Goal: Communication & Community: Participate in discussion

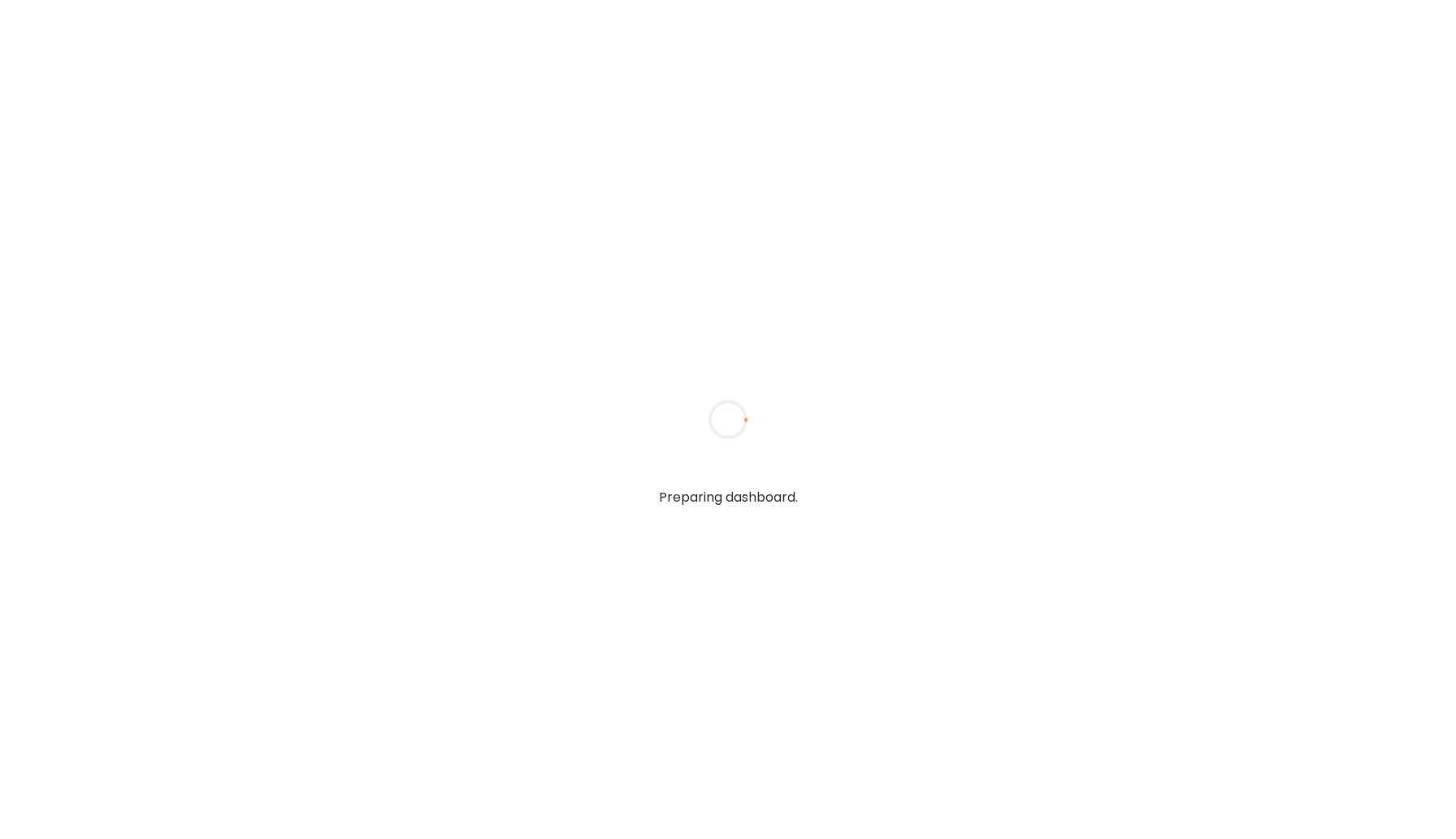
type input "*****"
type input "**********"
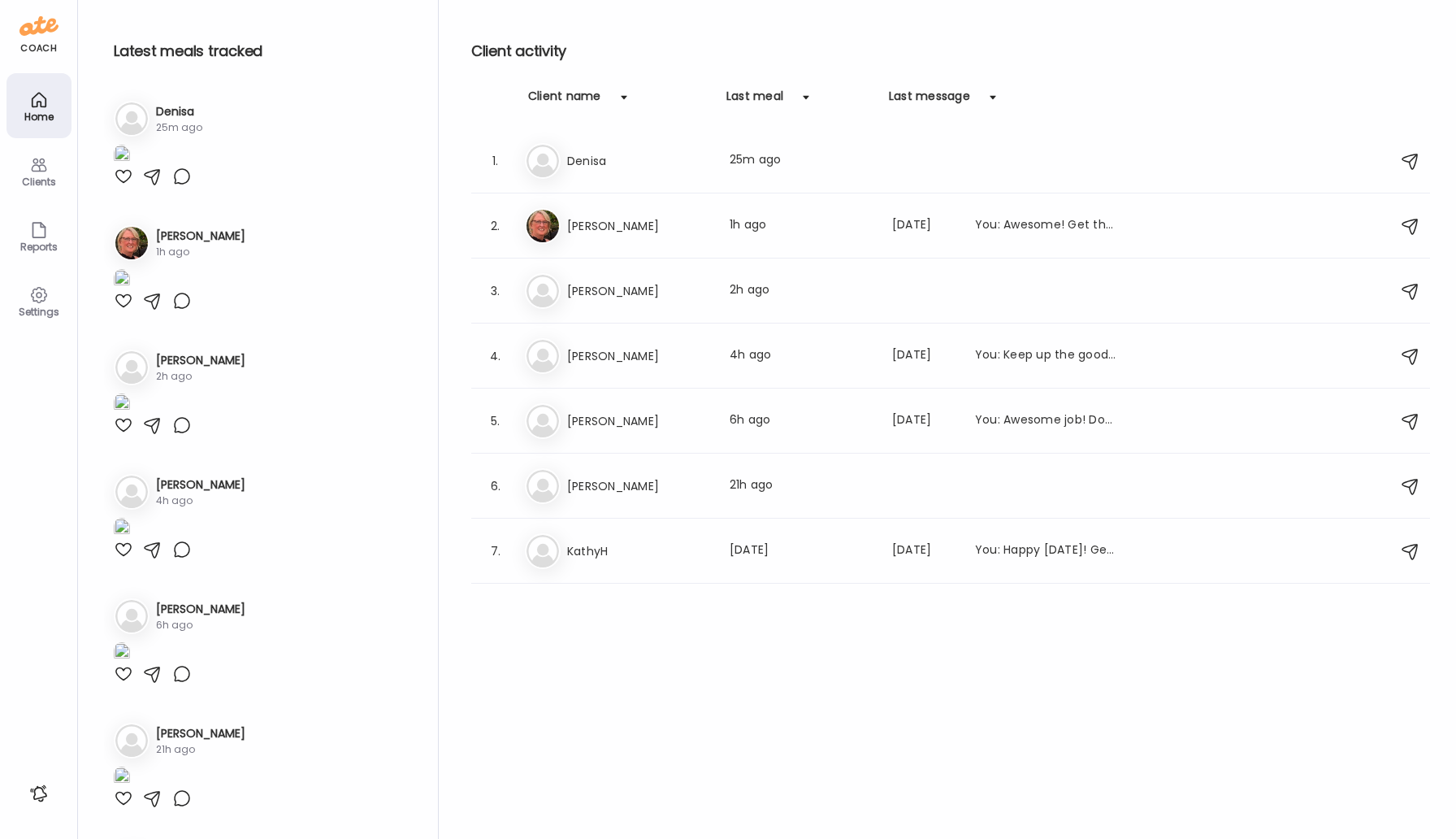
type input "**********"
click at [130, 167] on img at bounding box center [122, 155] width 17 height 22
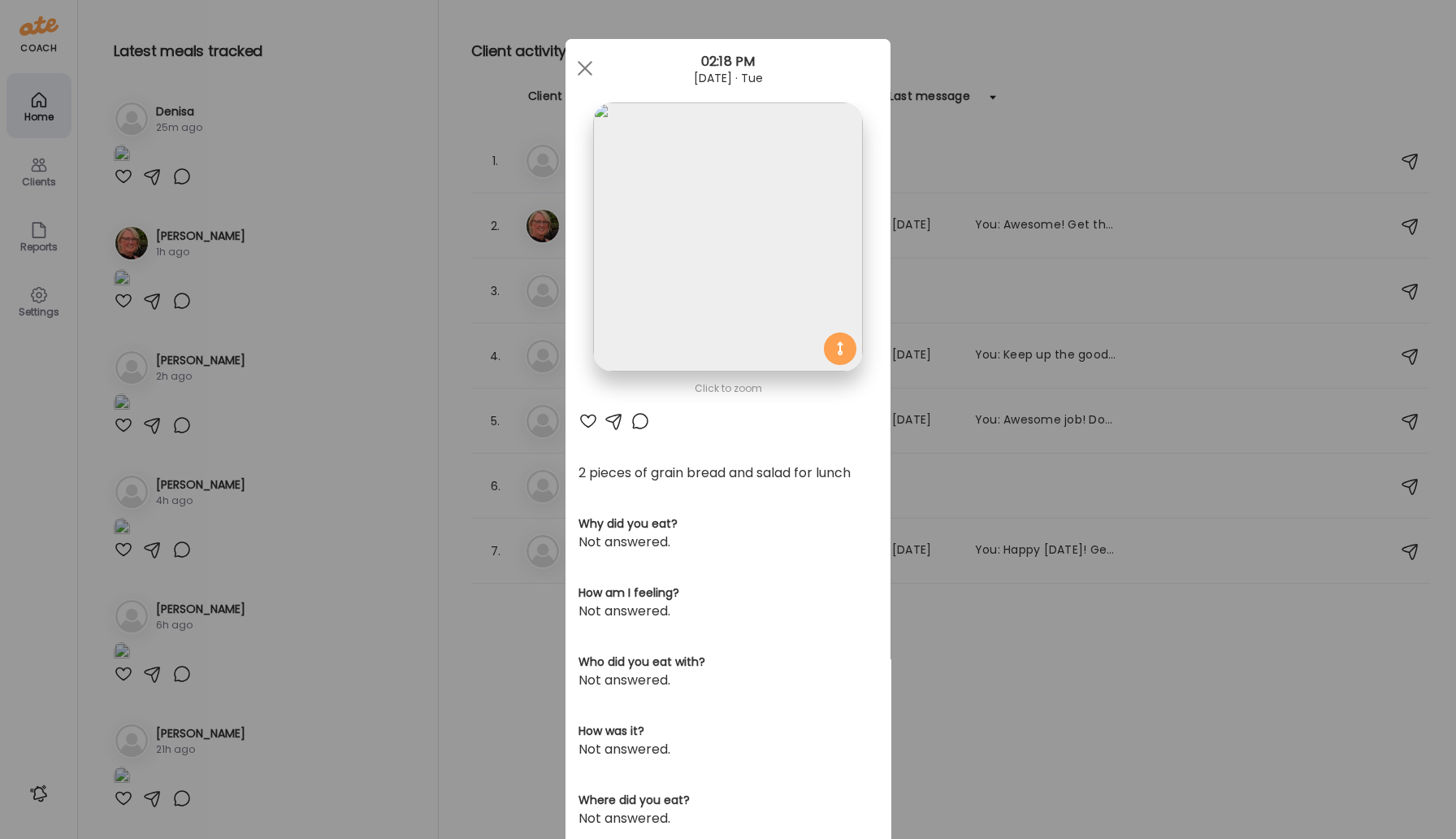
click at [642, 424] on div at bounding box center [641, 421] width 20 height 20
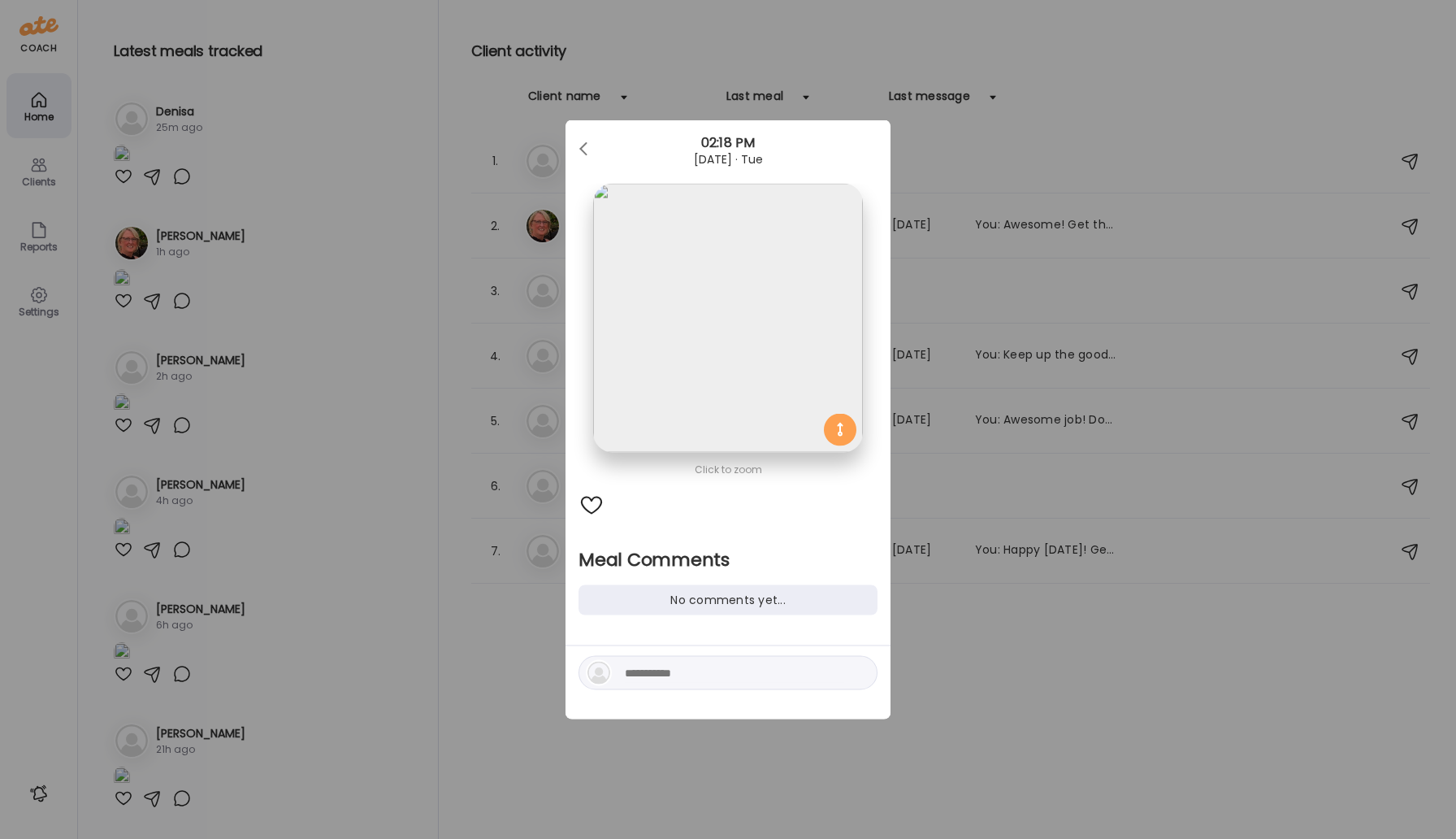
click at [660, 675] on textarea at bounding box center [735, 673] width 220 height 20
type textarea "**********"
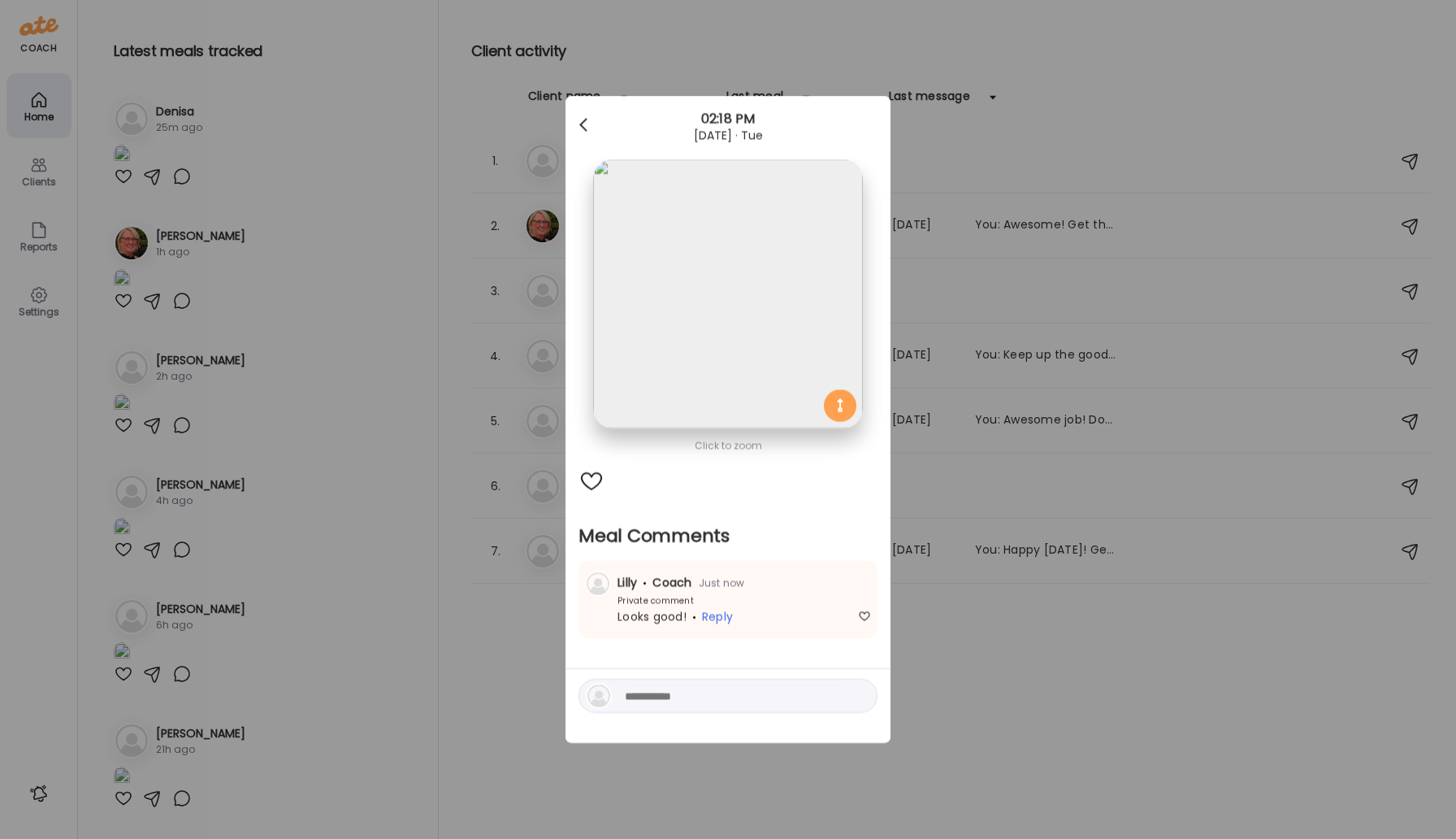
click at [586, 127] on div at bounding box center [584, 125] width 32 height 32
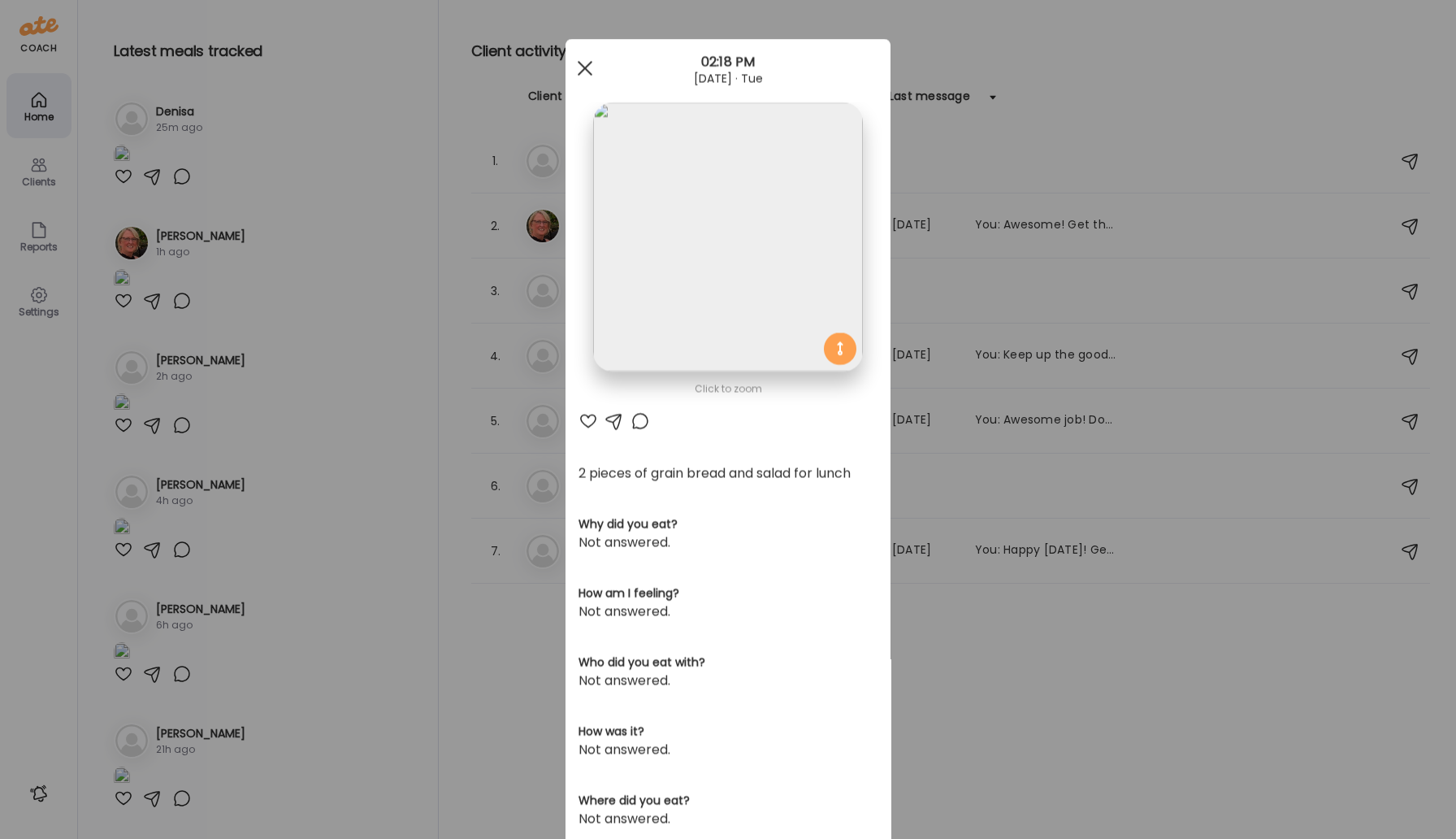
click at [580, 68] on div at bounding box center [584, 68] width 32 height 32
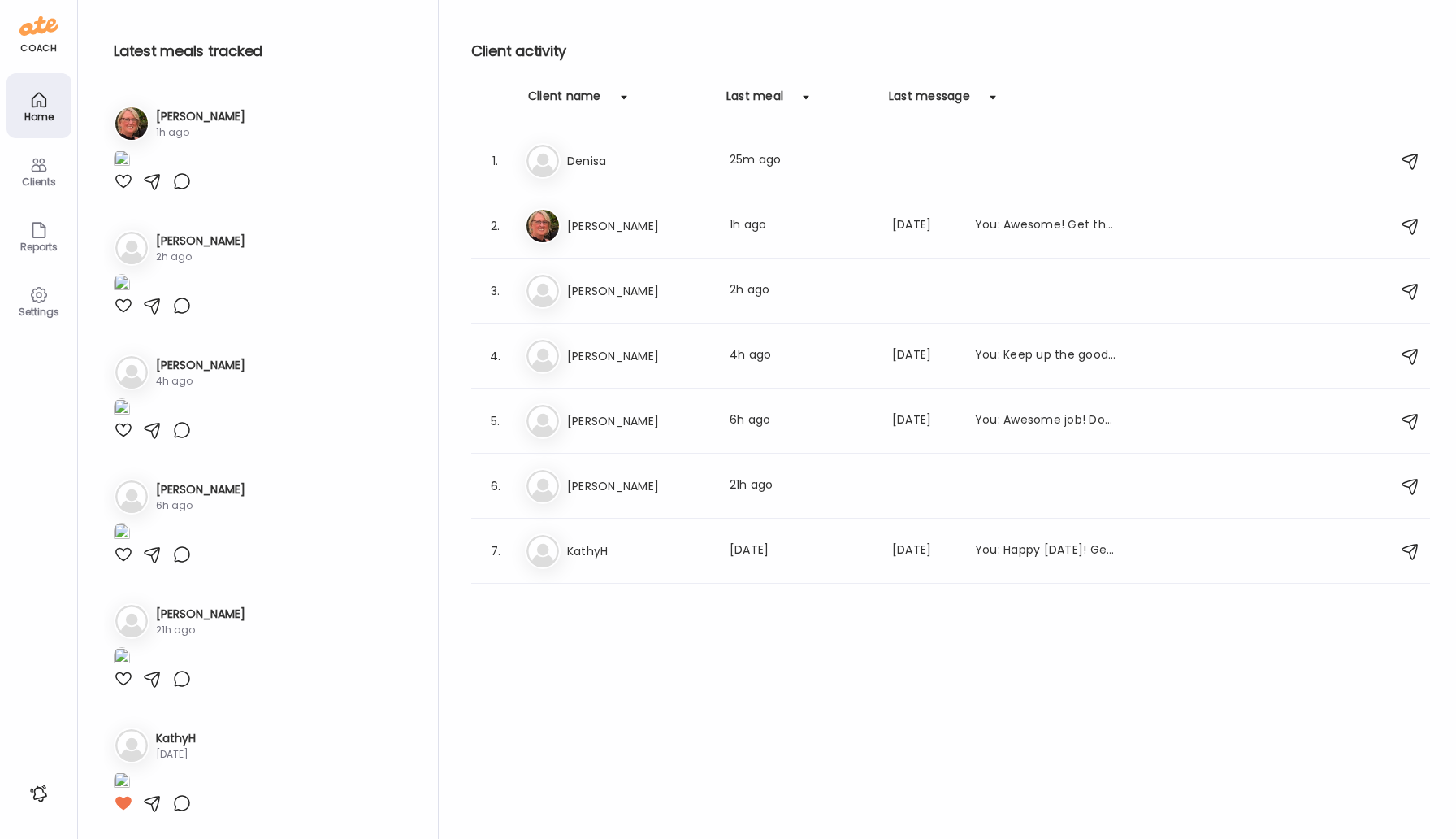
scroll to position [1122, 0]
click at [122, 439] on div at bounding box center [124, 430] width 20 height 20
click at [125, 296] on div at bounding box center [124, 306] width 20 height 20
click at [618, 355] on h3 "[PERSON_NAME]" at bounding box center [638, 356] width 143 height 20
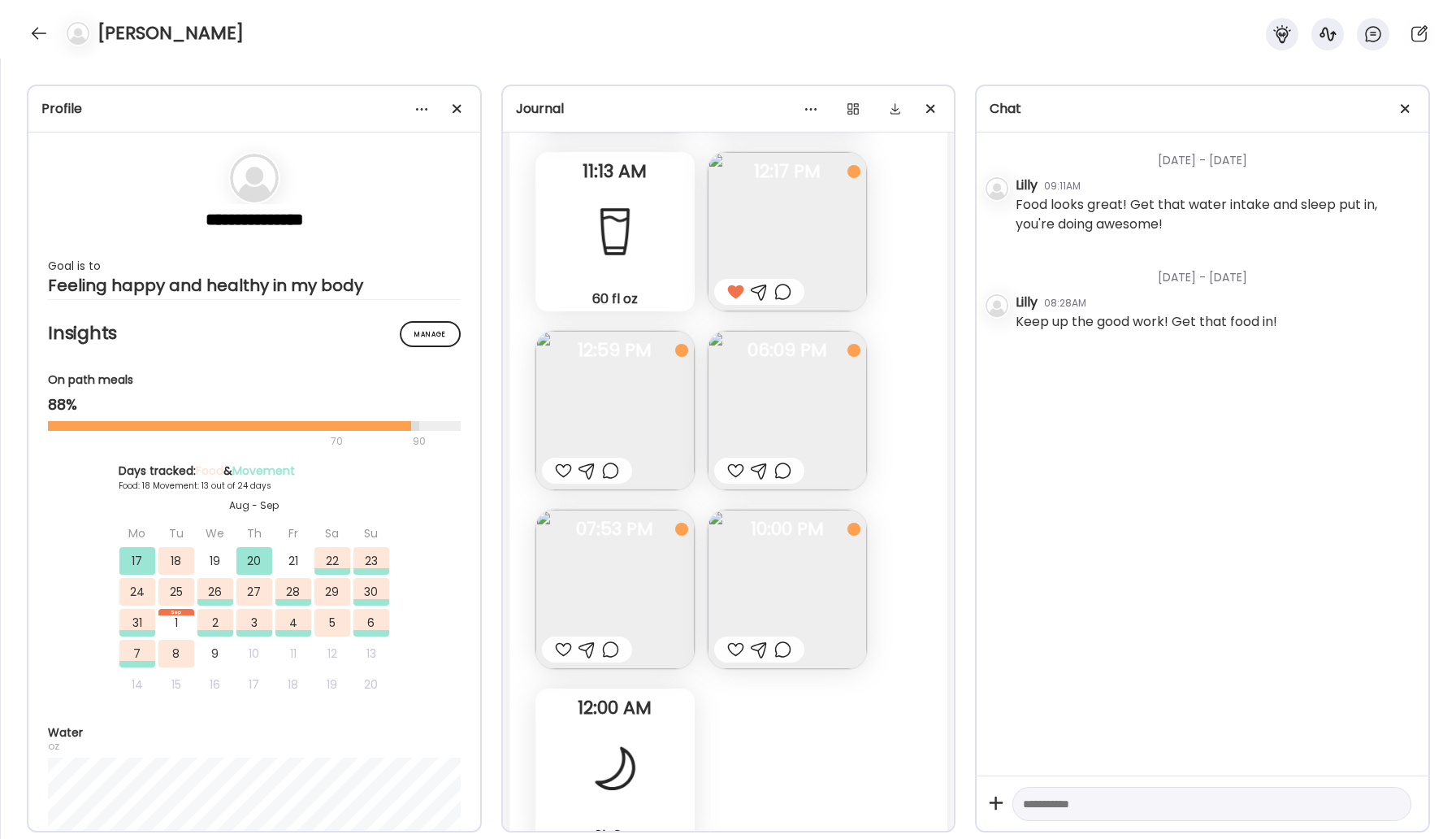
scroll to position [21365, 0]
click at [633, 421] on img at bounding box center [615, 407] width 159 height 159
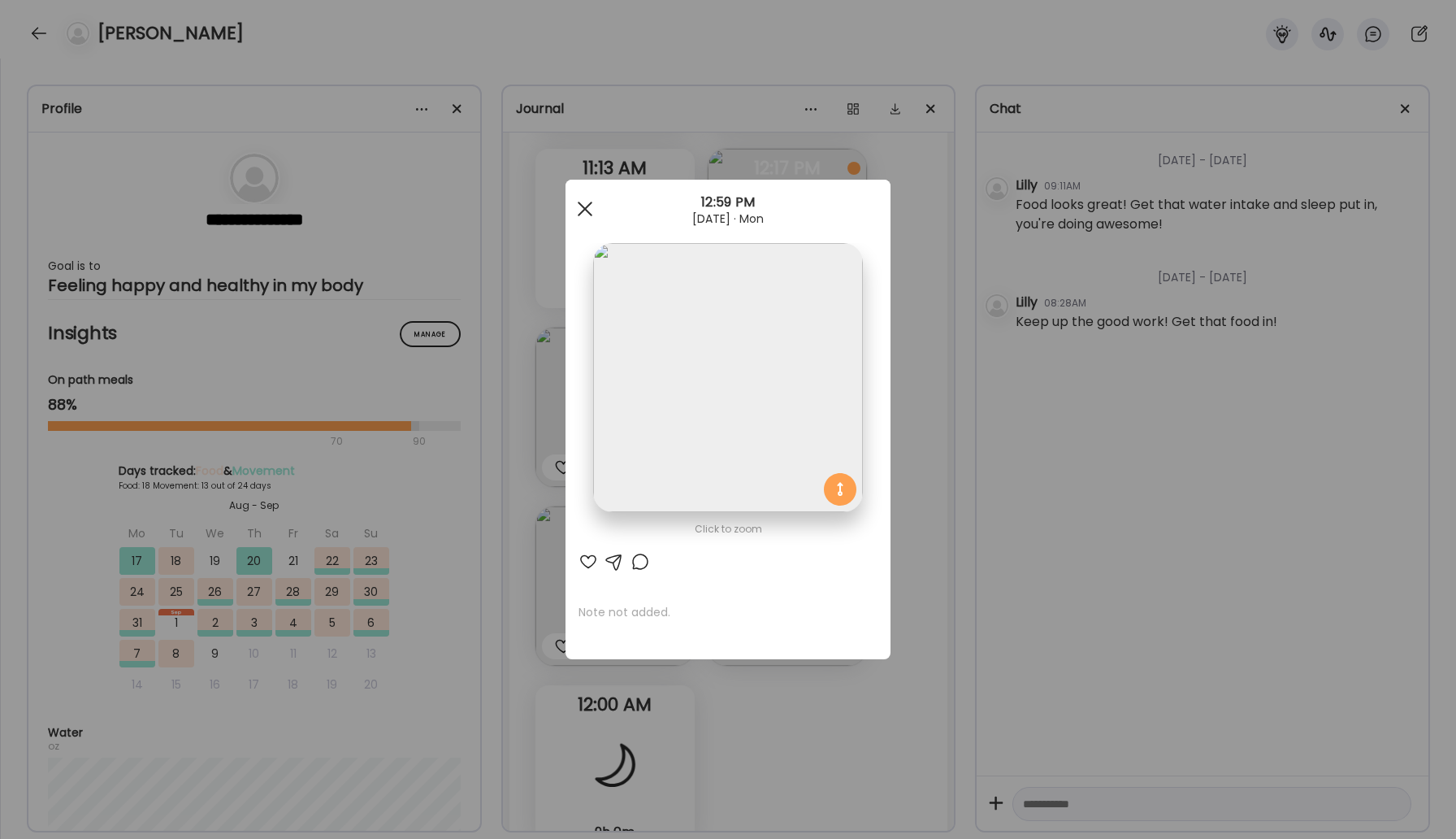
click at [587, 207] on span at bounding box center [585, 209] width 15 height 15
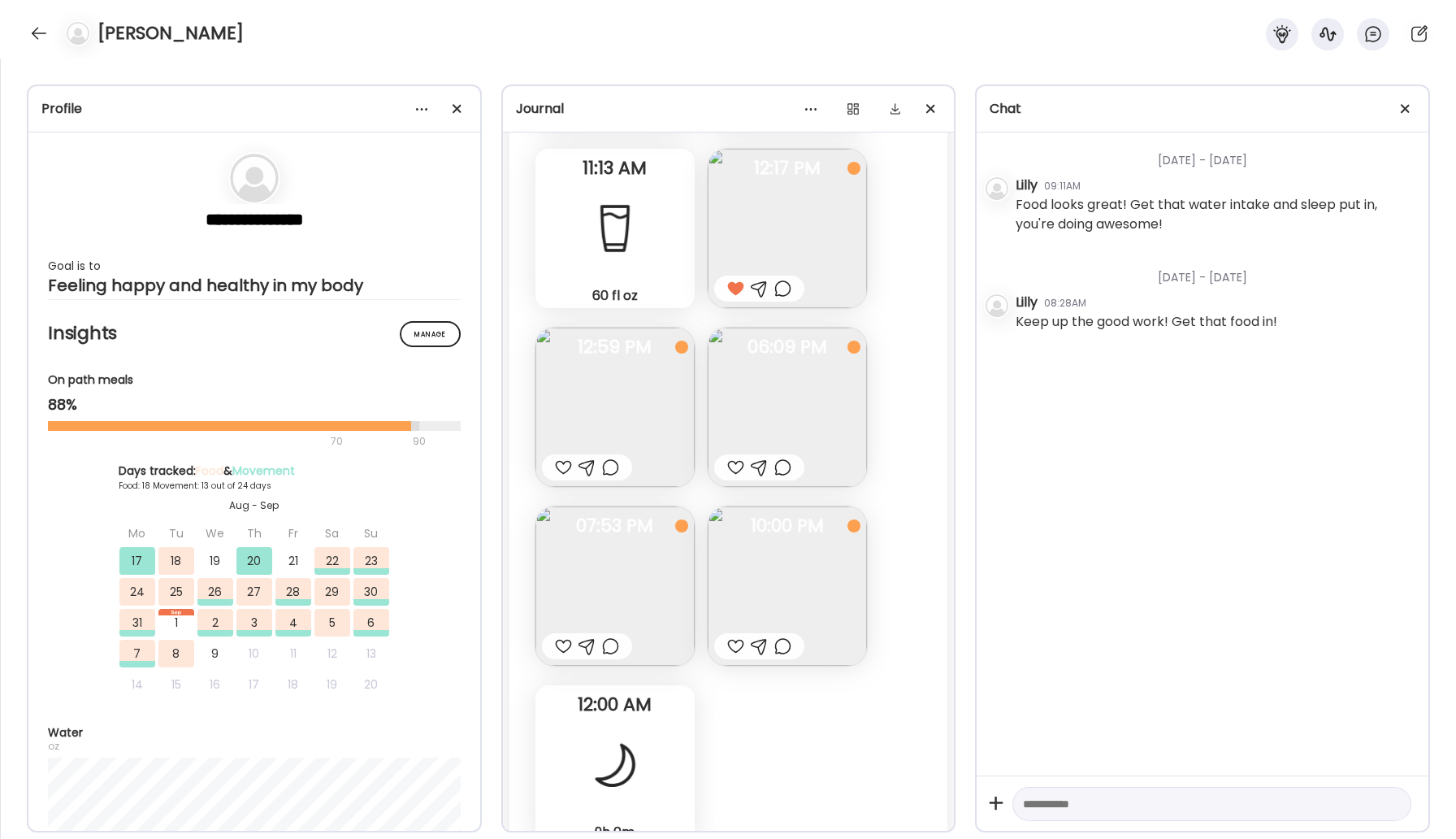
click at [636, 594] on img at bounding box center [615, 585] width 159 height 159
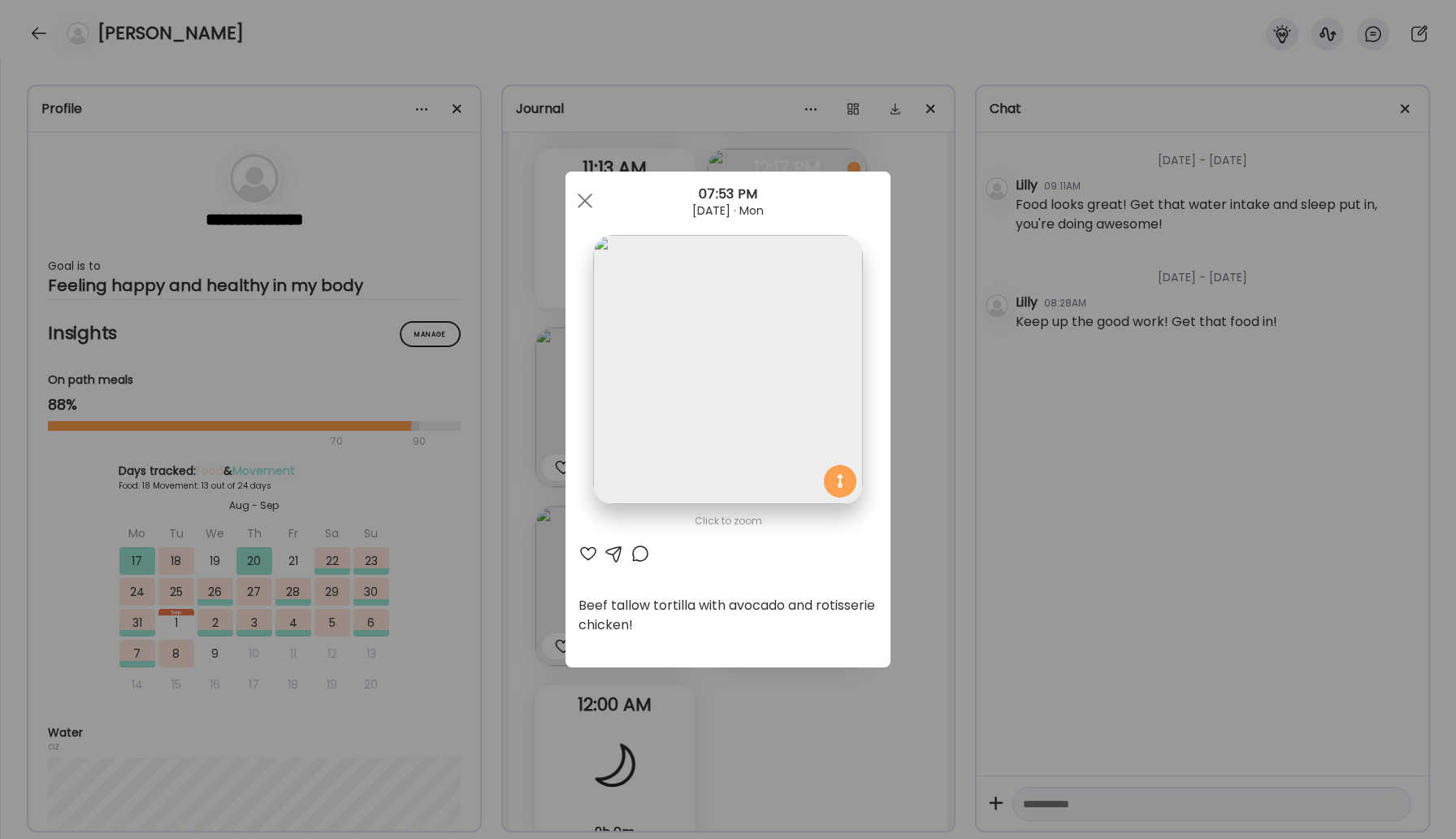
click at [588, 551] on div at bounding box center [589, 553] width 20 height 20
click at [587, 208] on div at bounding box center [584, 200] width 32 height 32
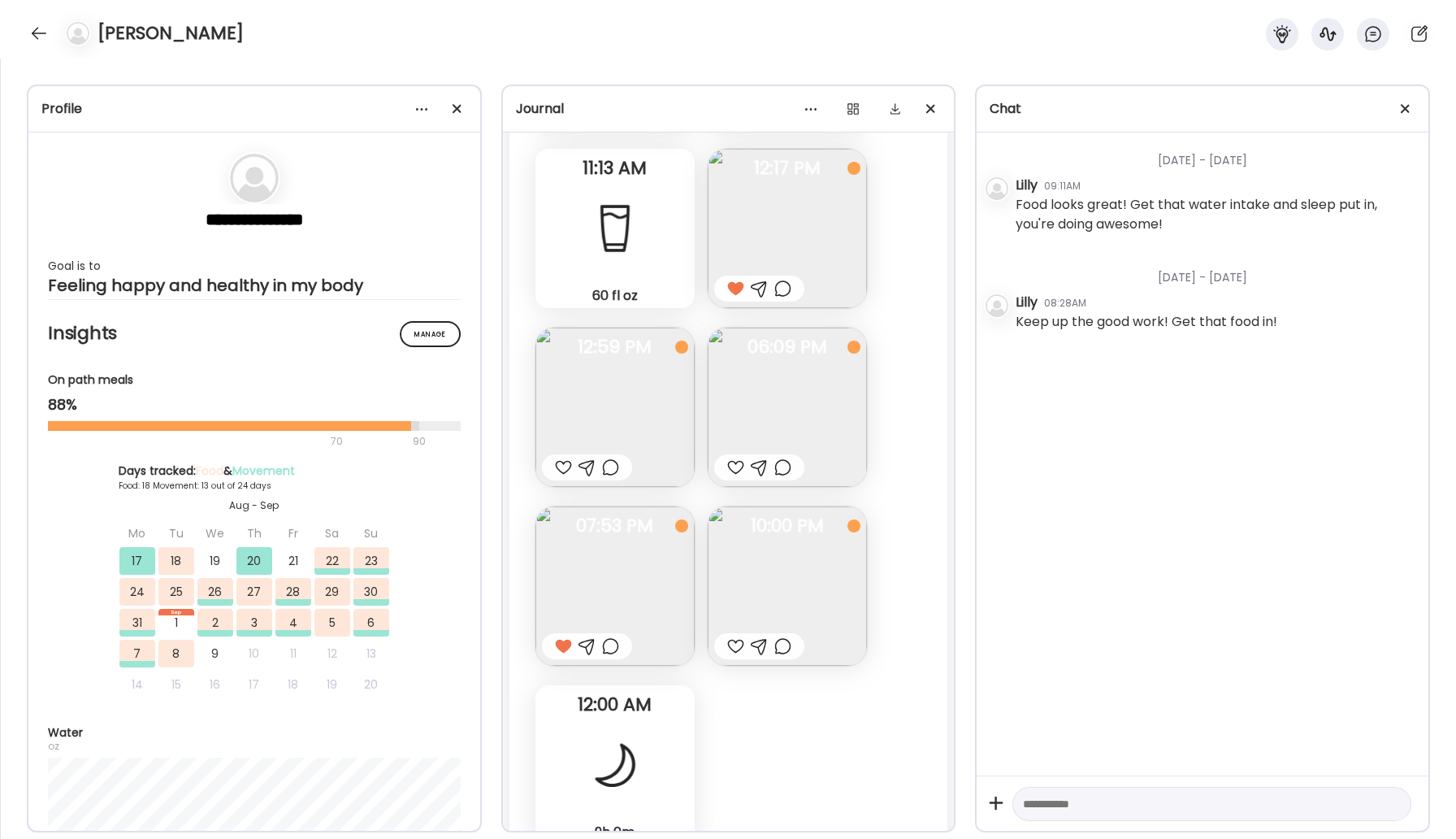
scroll to position [21496, 0]
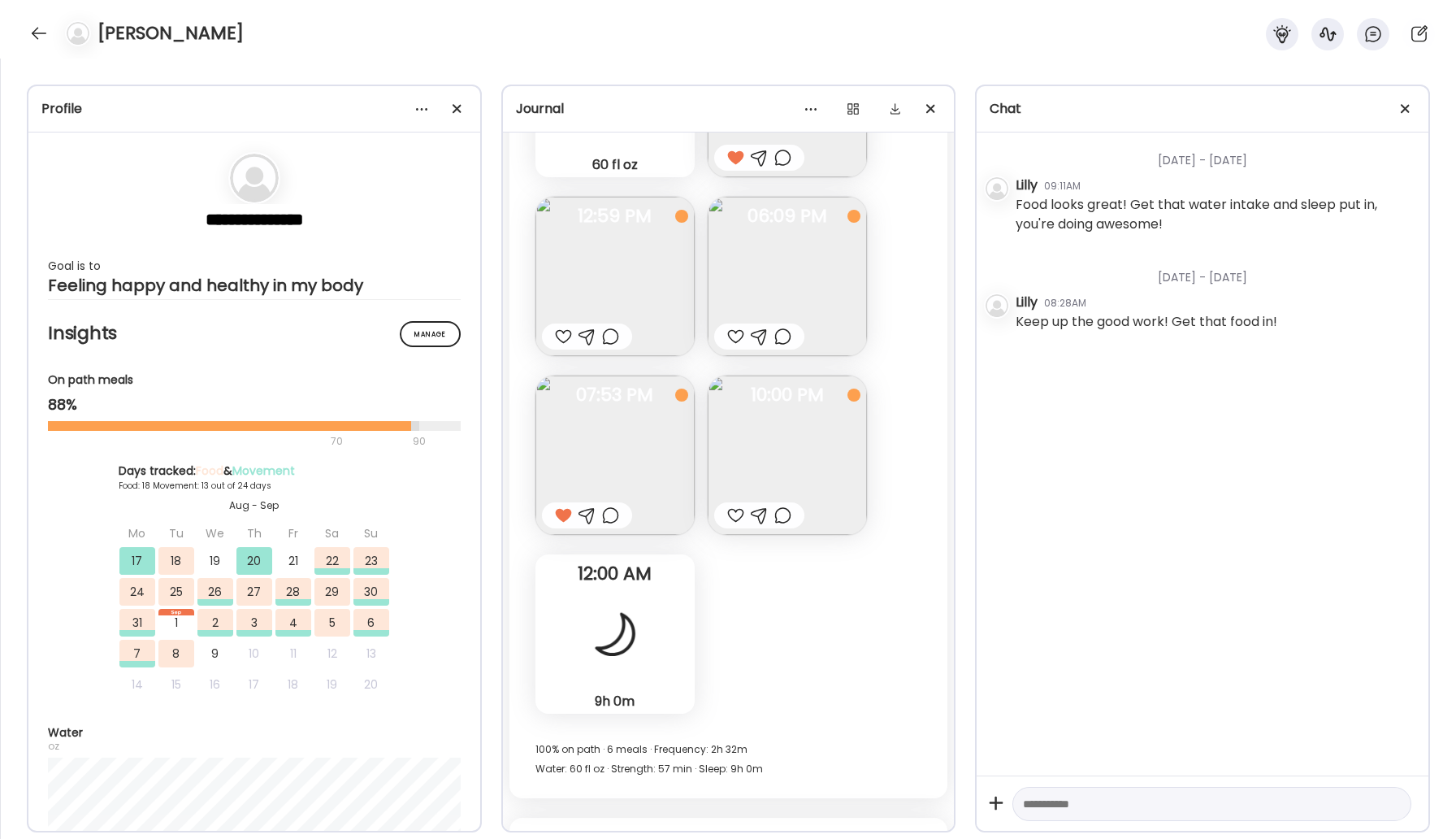
click at [797, 424] on img at bounding box center [787, 455] width 159 height 159
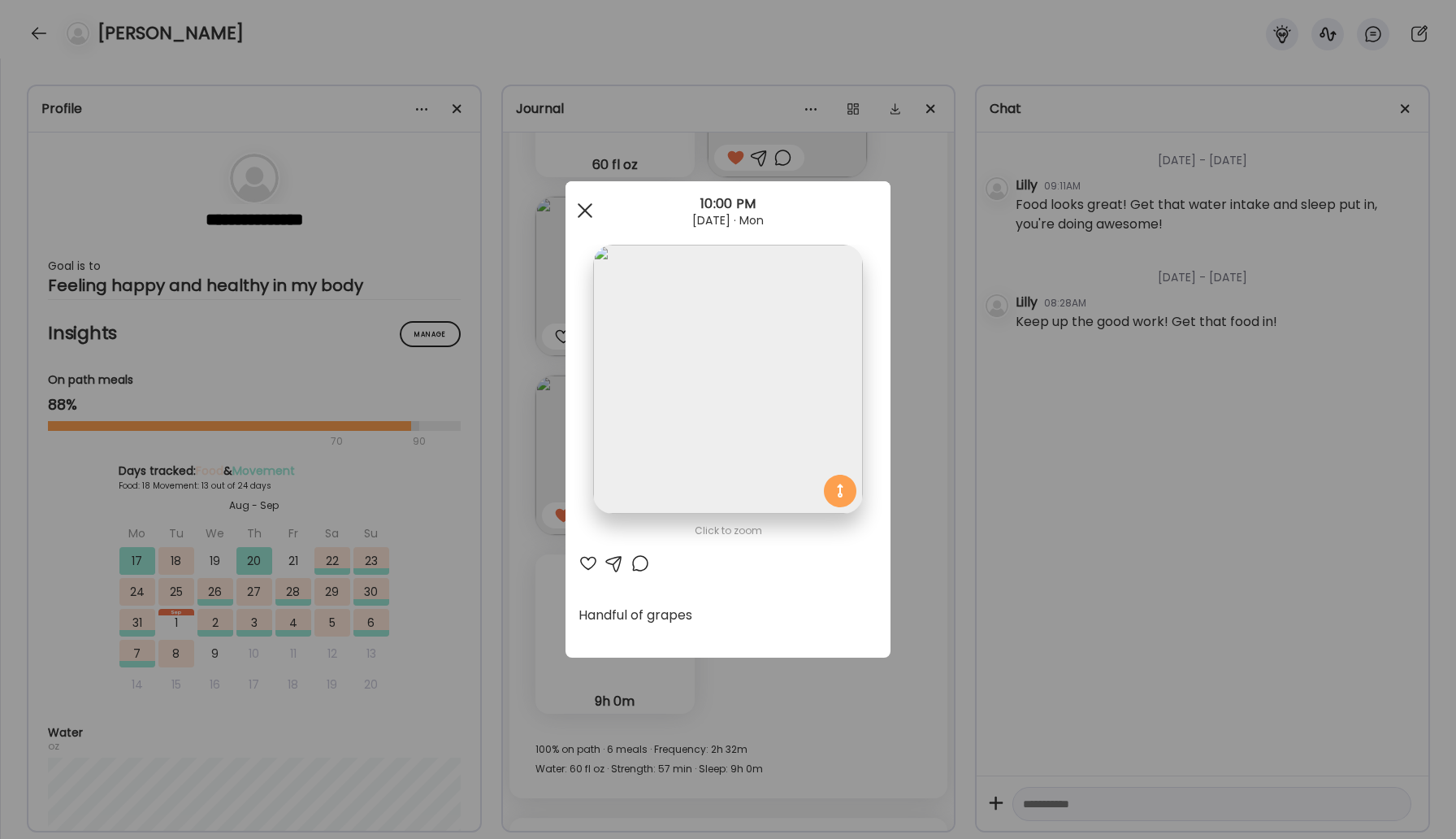
click at [571, 203] on div at bounding box center [584, 210] width 32 height 32
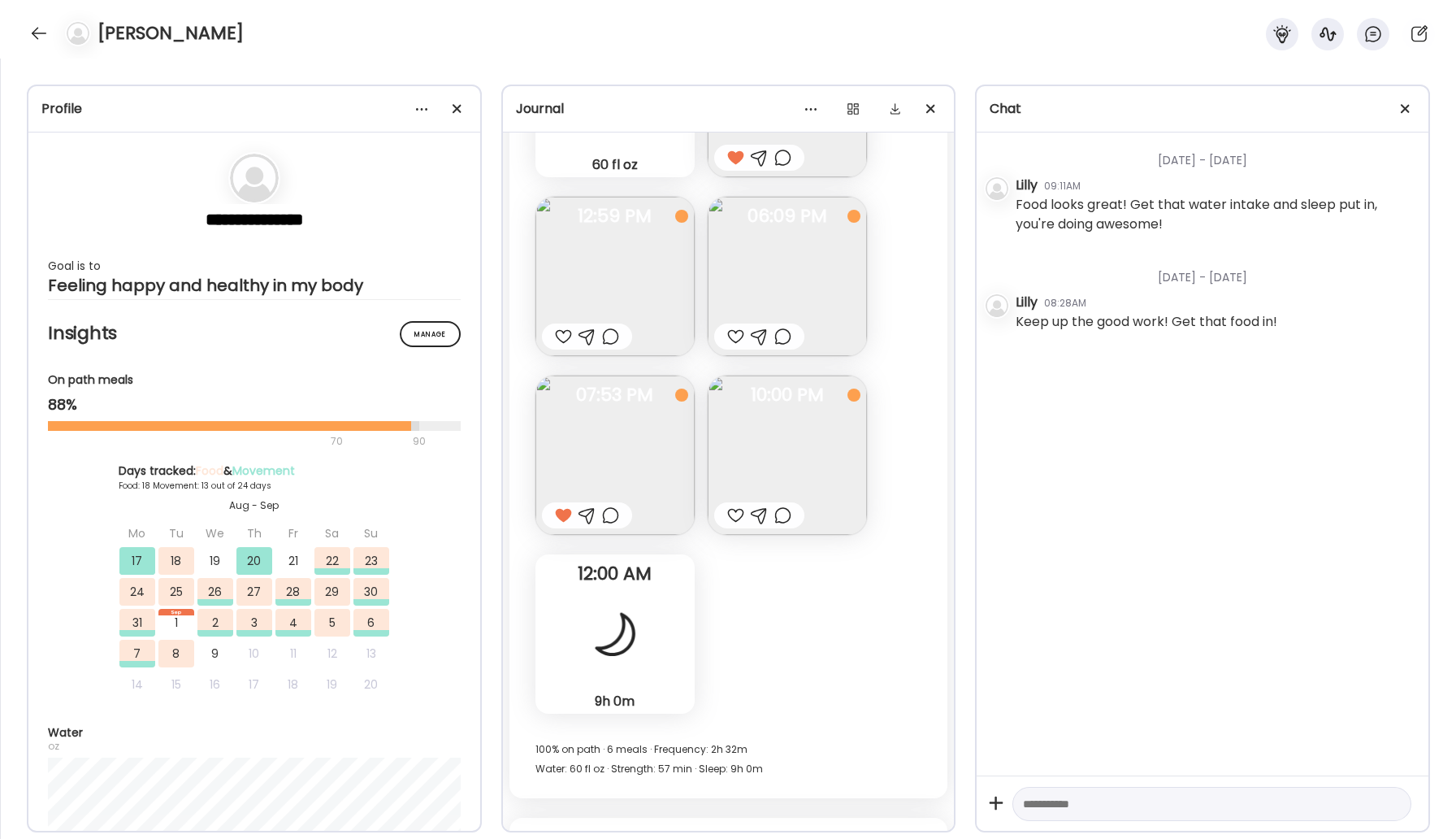
click at [656, 590] on div "9h 0m Sleep" at bounding box center [615, 633] width 159 height 159
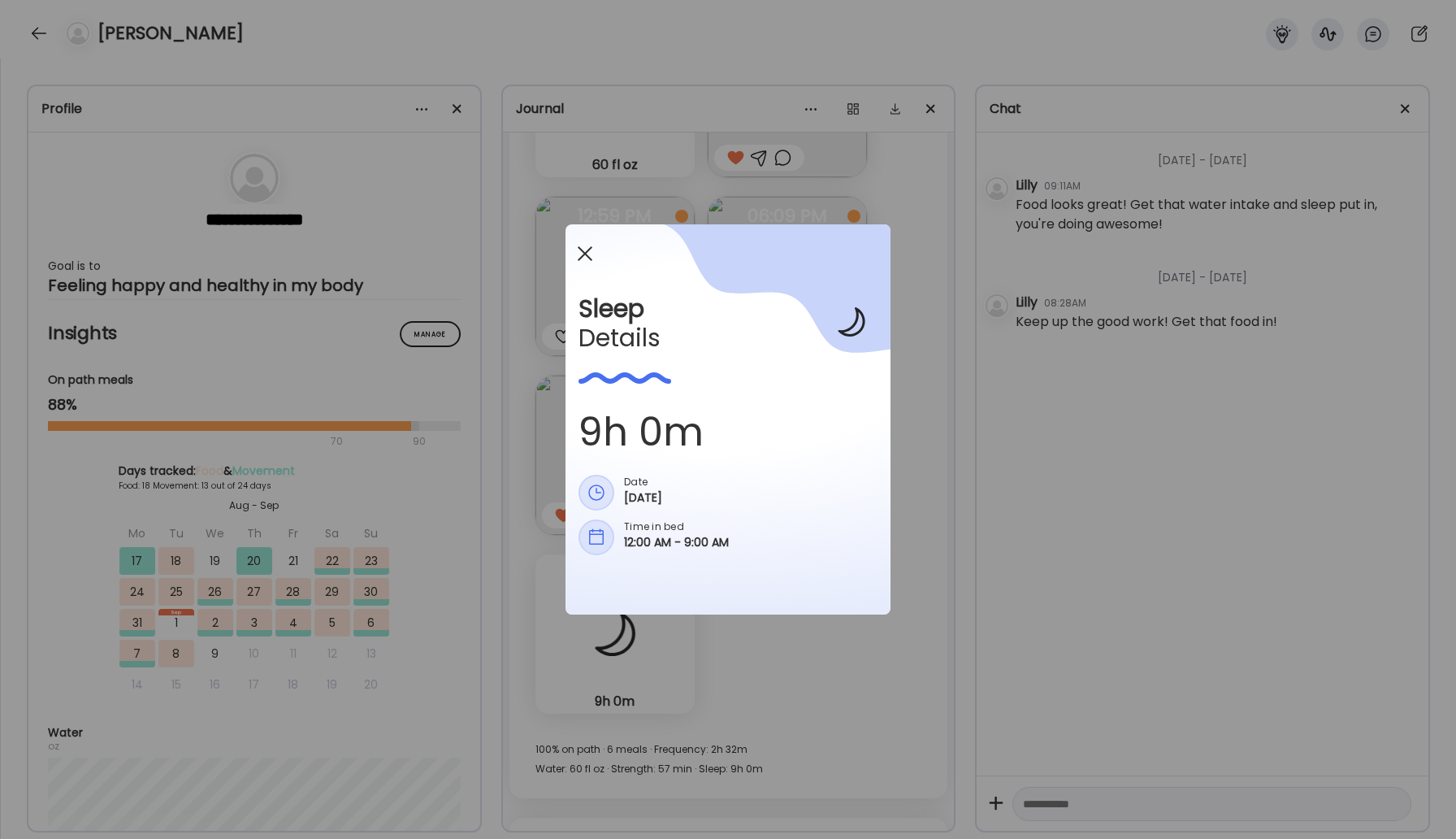
click at [588, 244] on div at bounding box center [584, 253] width 32 height 32
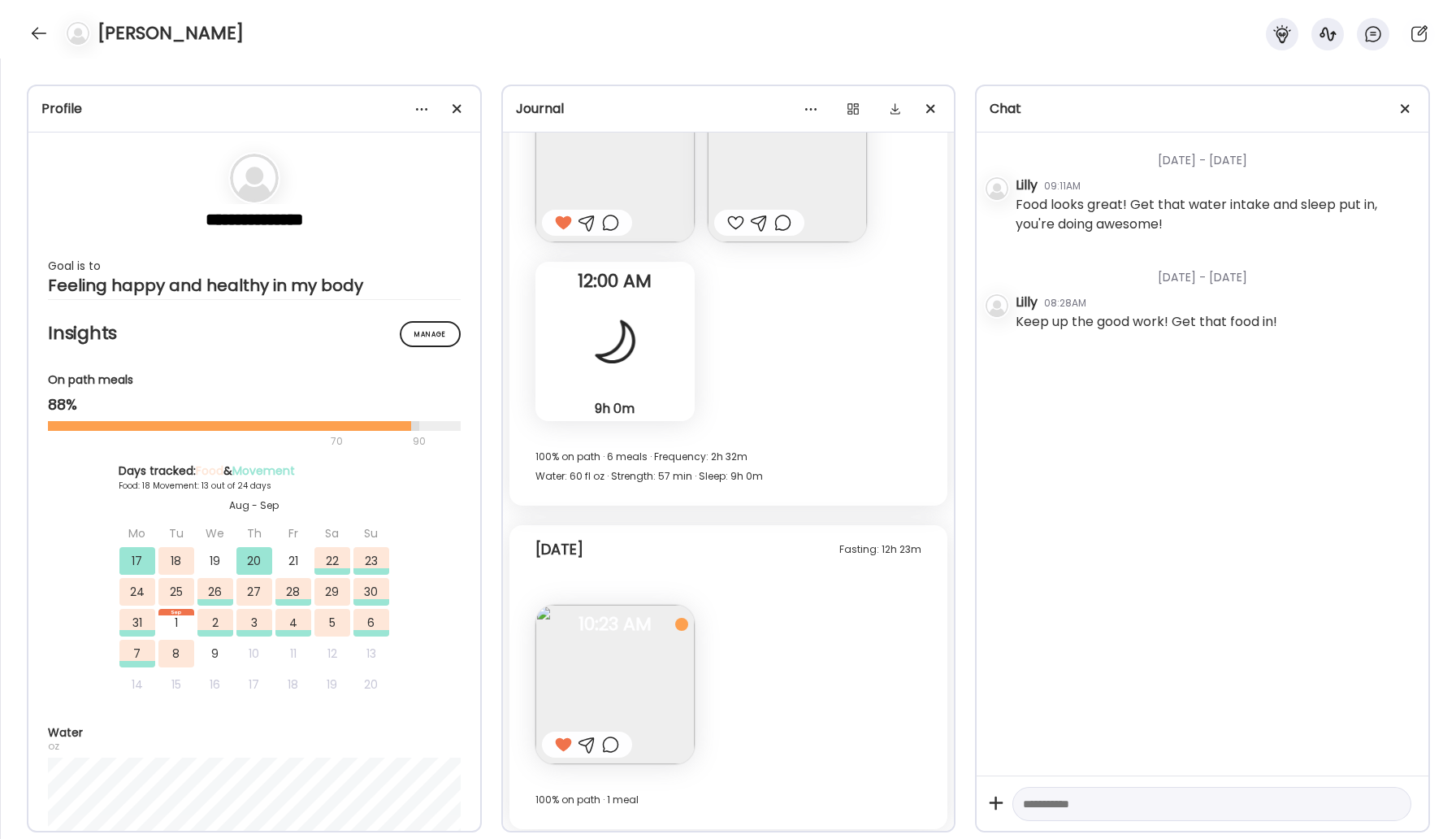
scroll to position [21793, 0]
click at [642, 642] on img at bounding box center [615, 679] width 159 height 159
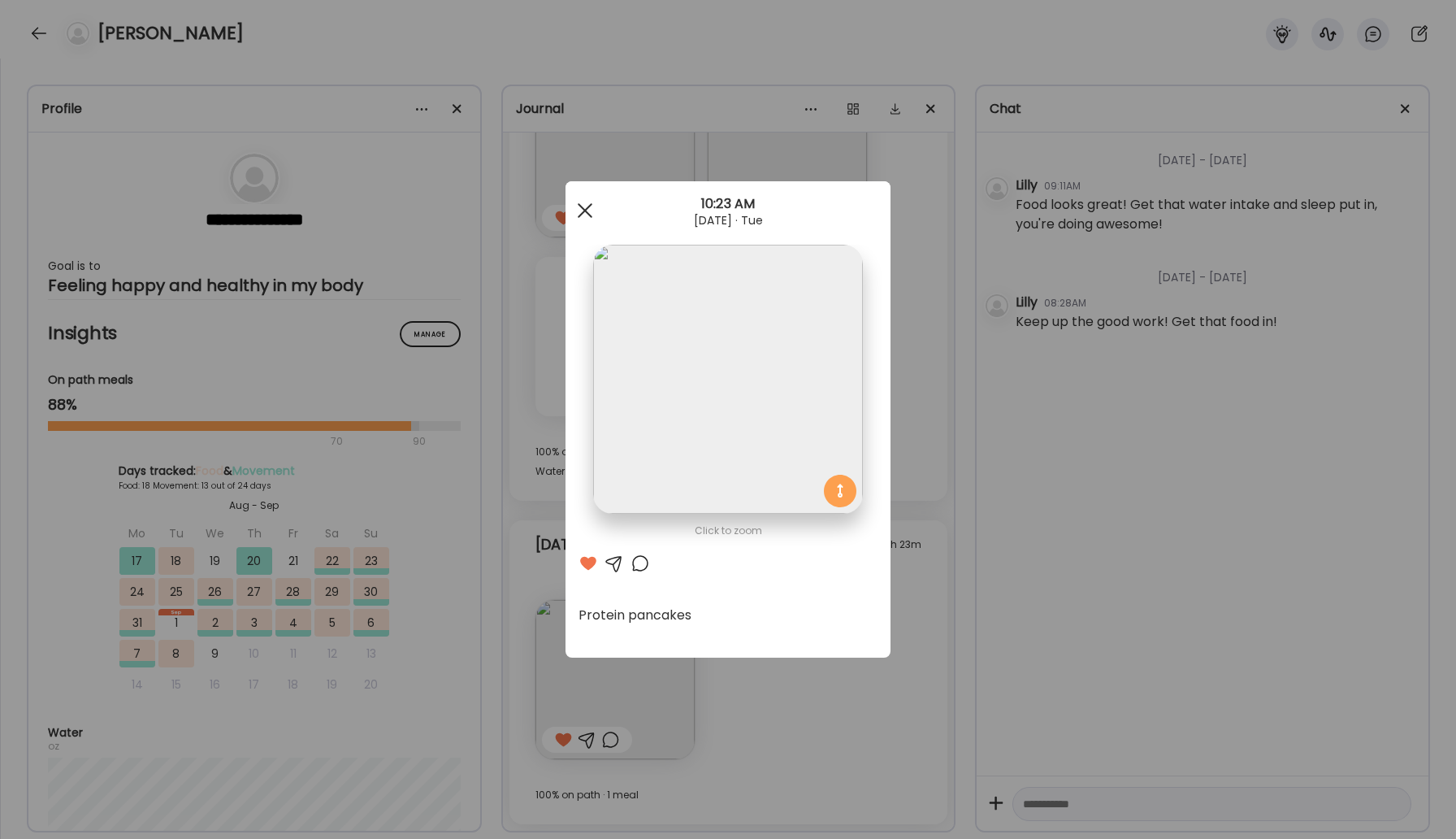
click at [583, 208] on span at bounding box center [585, 211] width 15 height 15
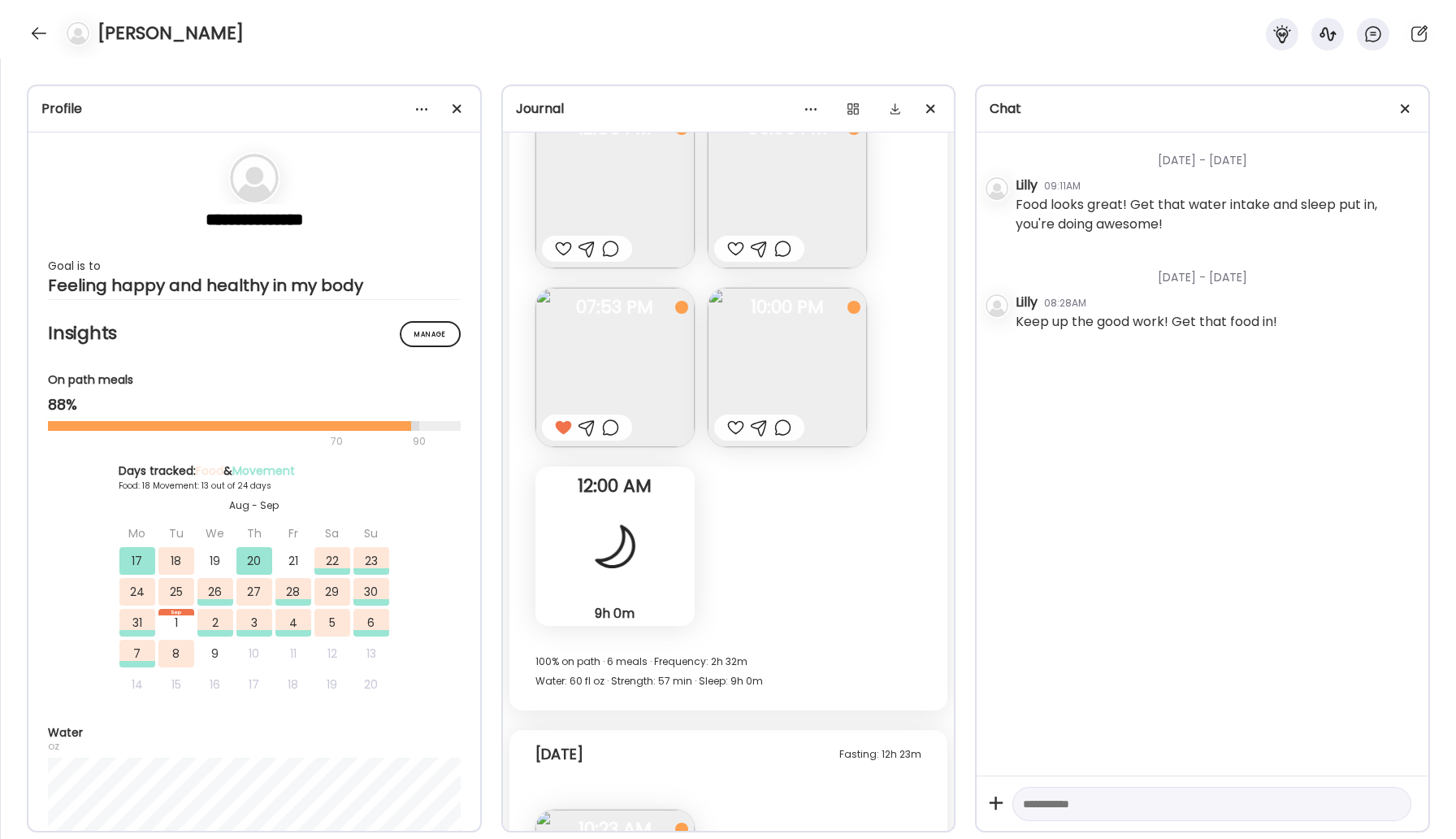
scroll to position [21427, 0]
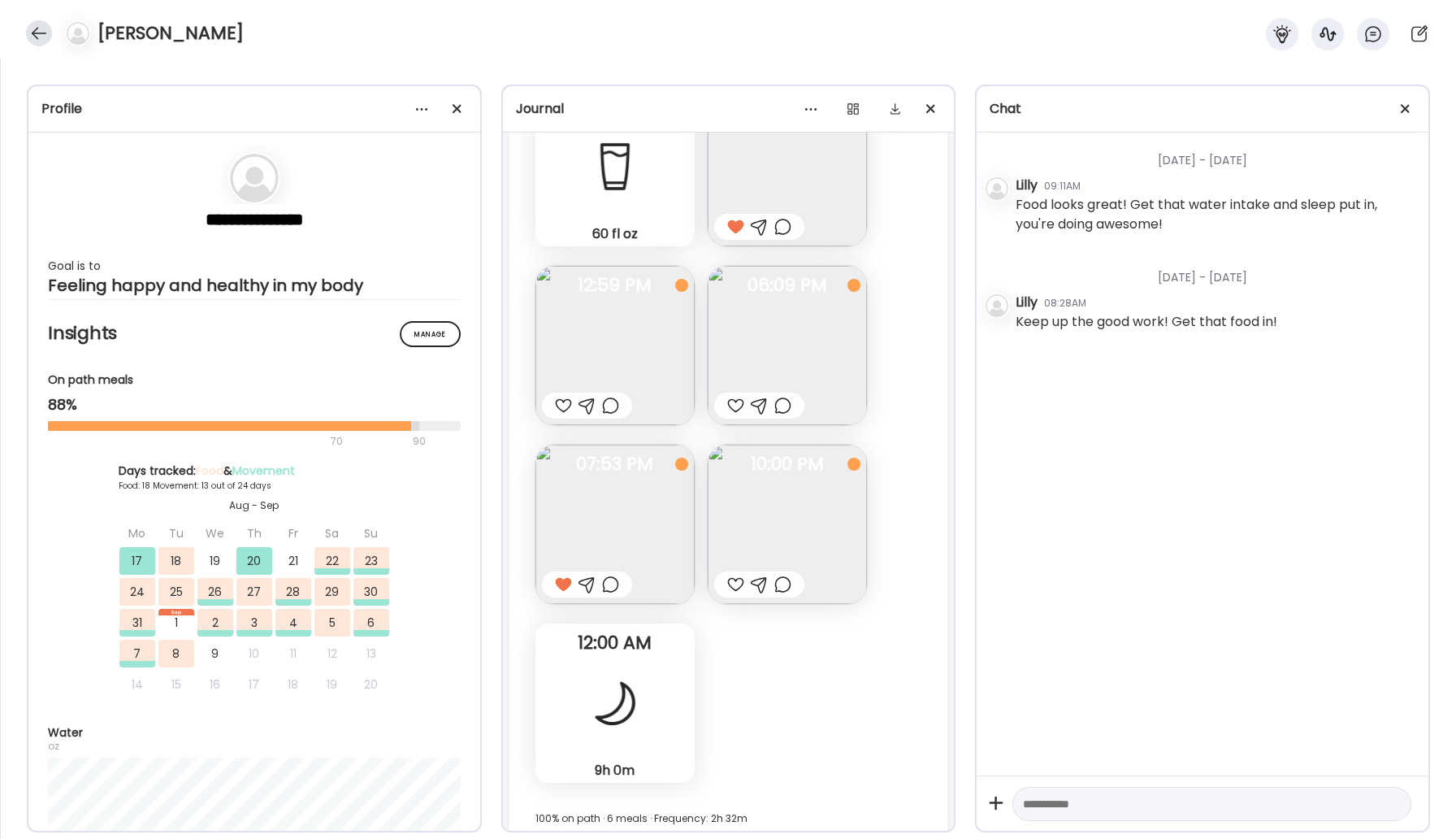
click at [41, 30] on div at bounding box center [38, 33] width 26 height 26
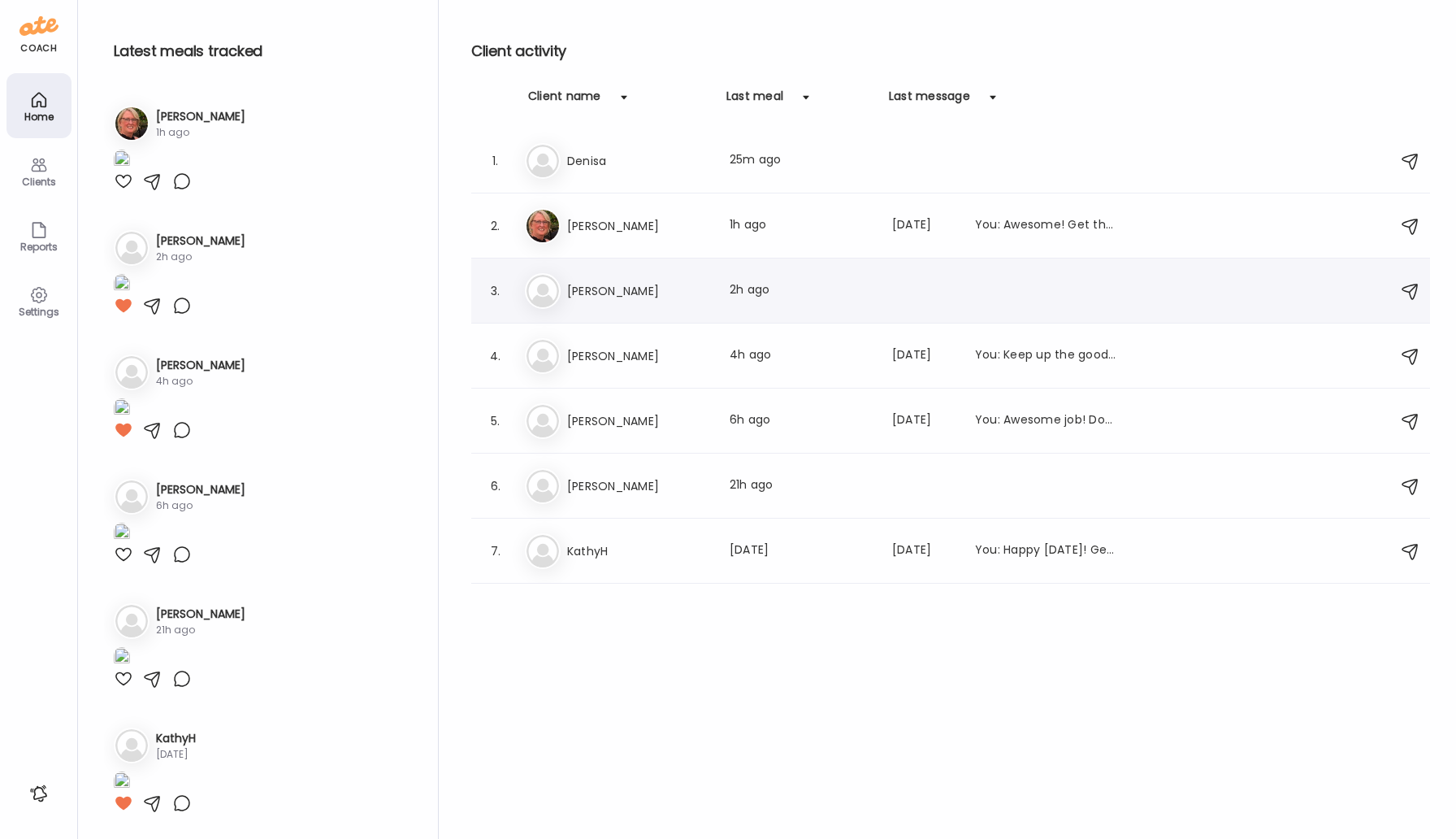
scroll to position [993, 0]
click at [607, 542] on h3 "KathyH" at bounding box center [638, 551] width 143 height 20
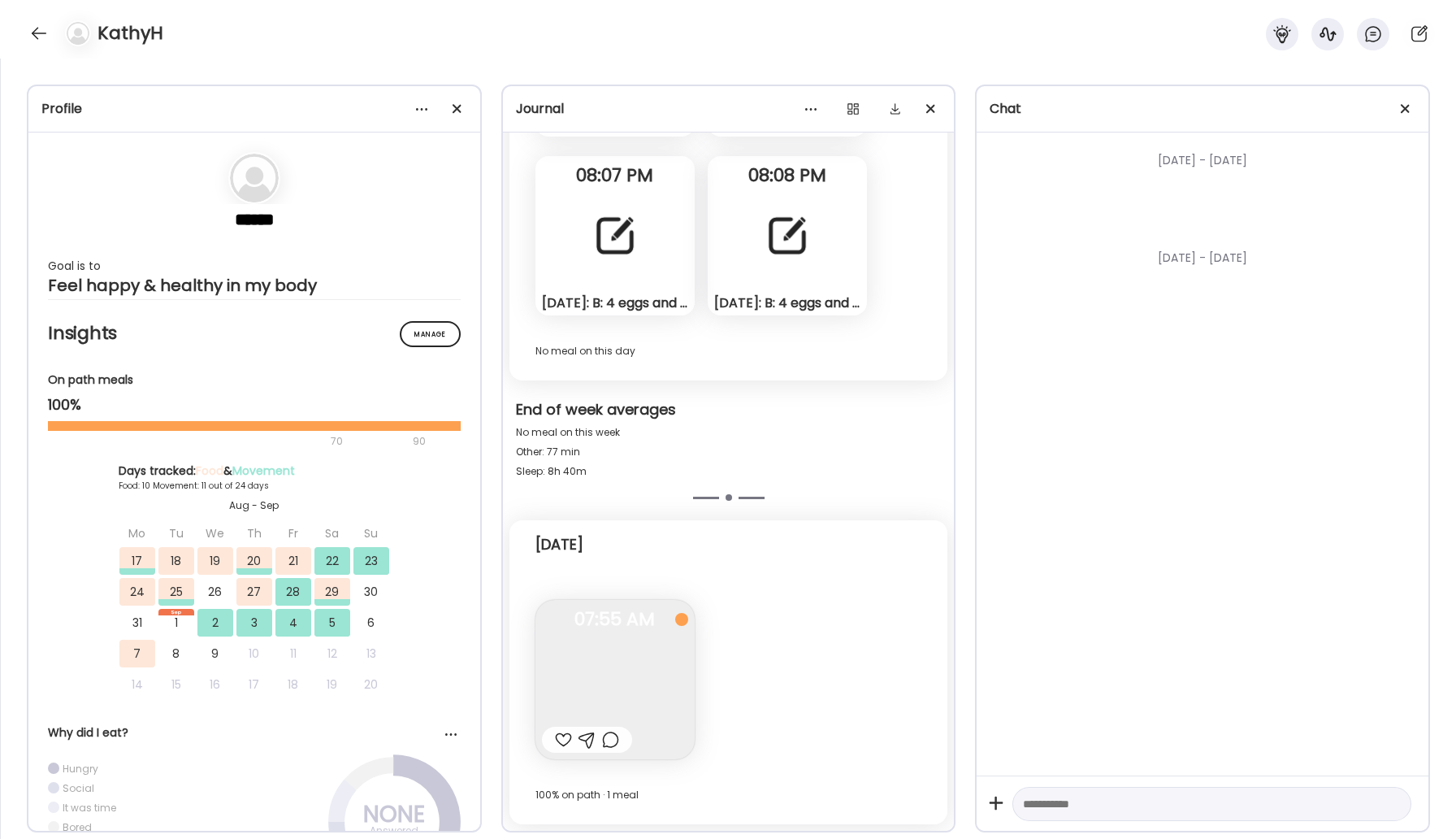
scroll to position [1003, 0]
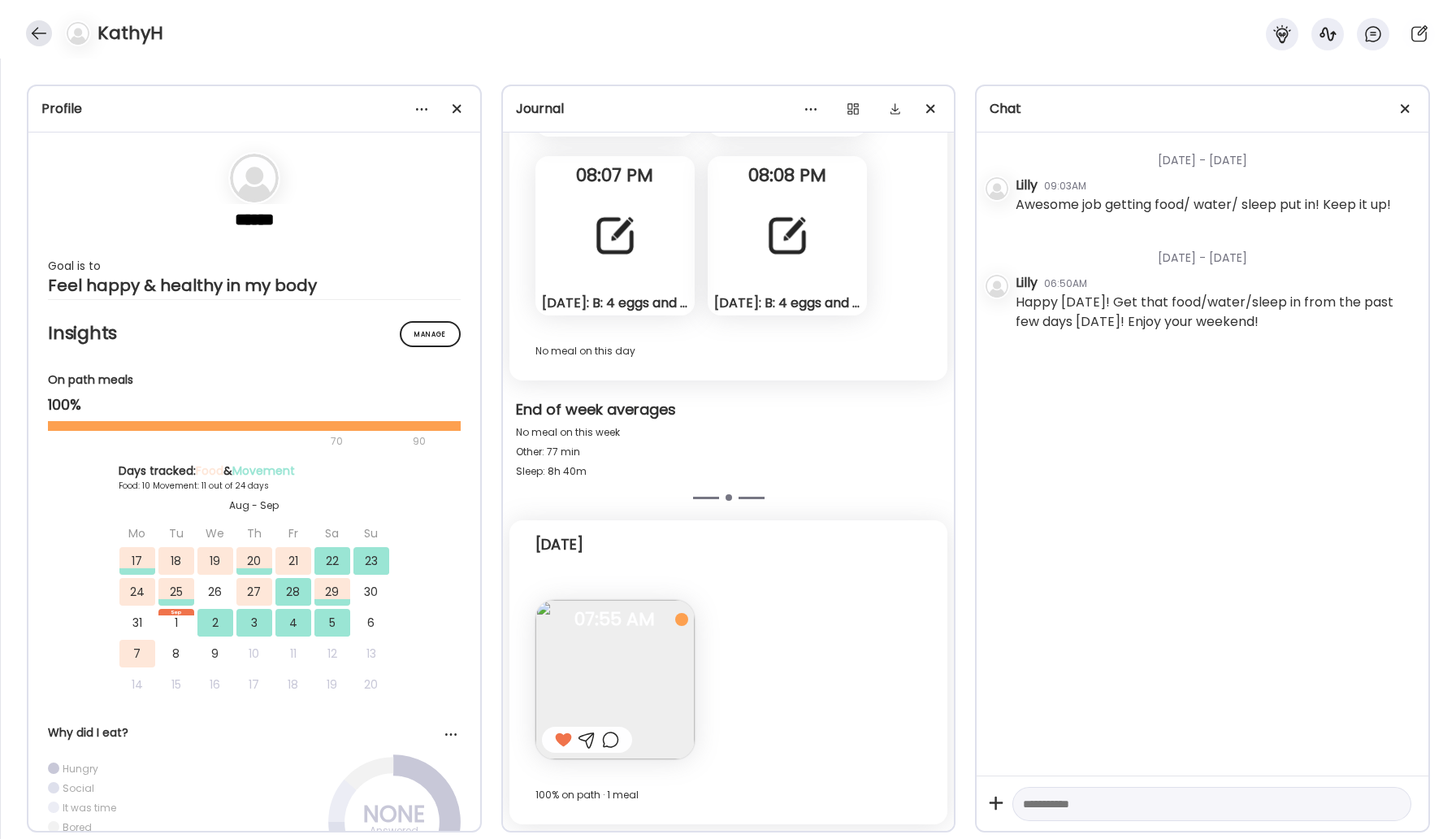
click at [40, 45] on div at bounding box center [38, 33] width 26 height 26
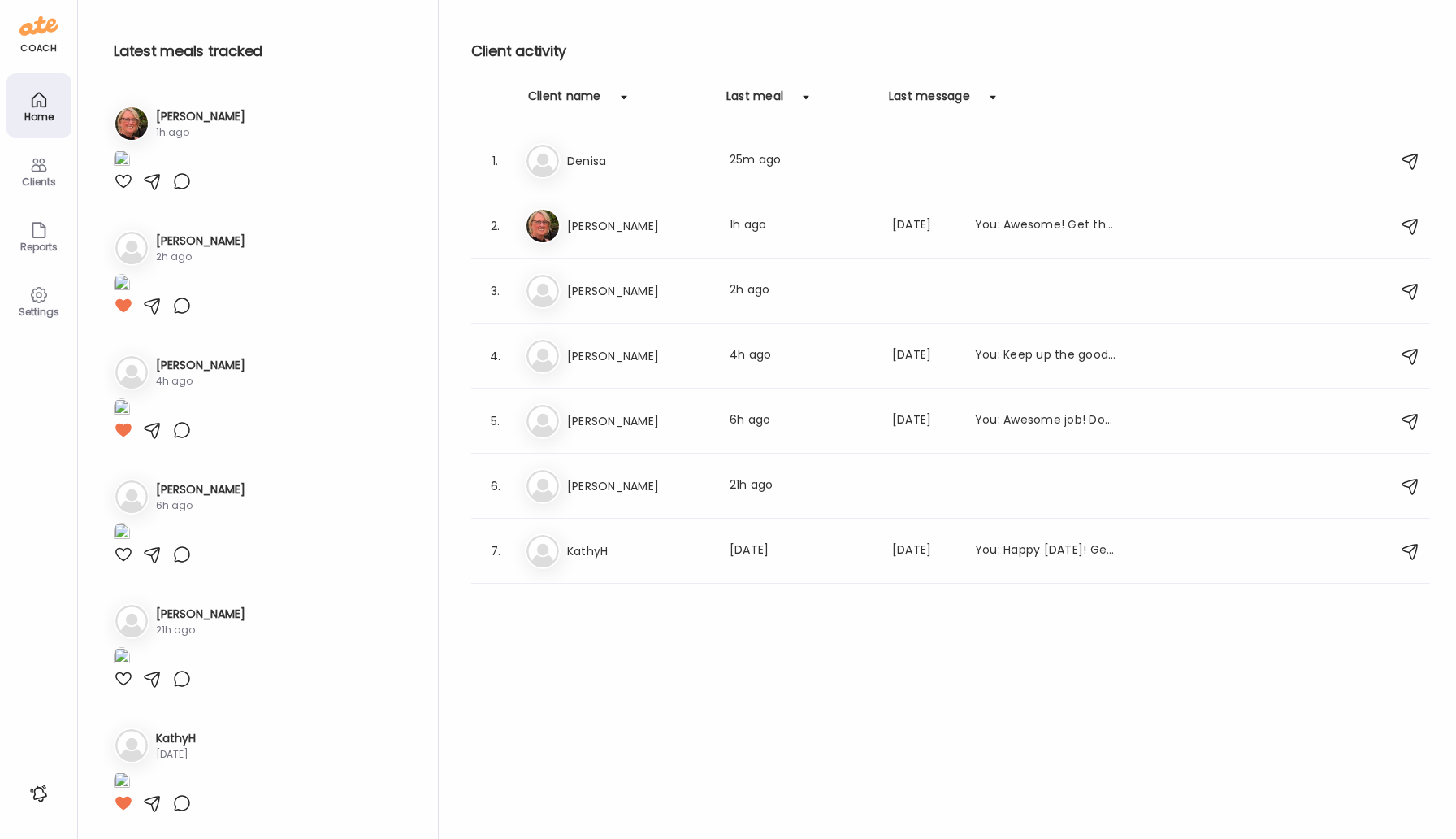
scroll to position [993, 0]
click at [601, 435] on div "Ke Kevin McLogan Last meal: 6h ago Last message: 41d ago You: Awesome job! Don'…" at bounding box center [953, 420] width 856 height 36
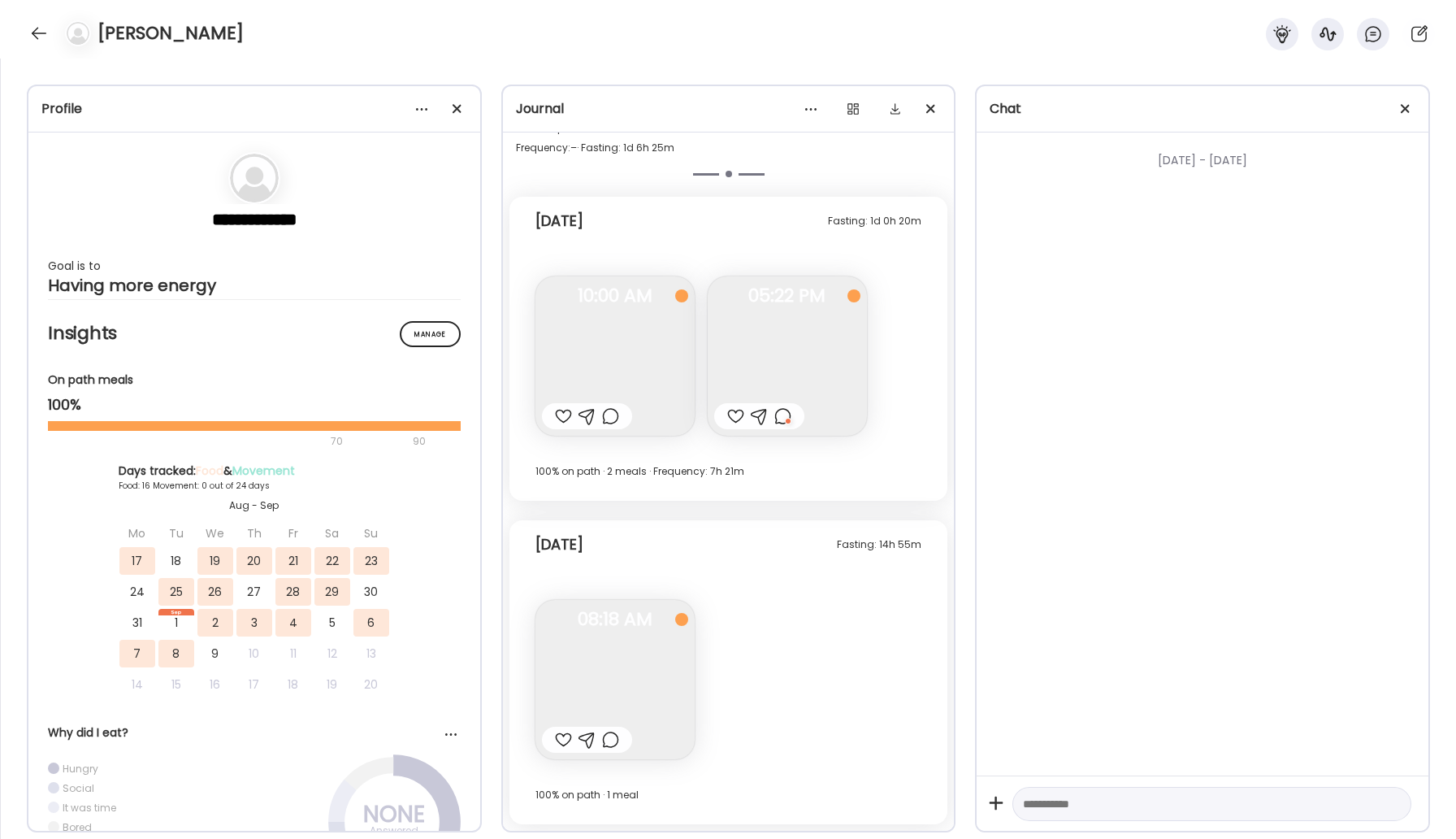
scroll to position [1003, 0]
click at [557, 738] on div at bounding box center [563, 740] width 17 height 20
click at [31, 37] on div at bounding box center [38, 33] width 26 height 26
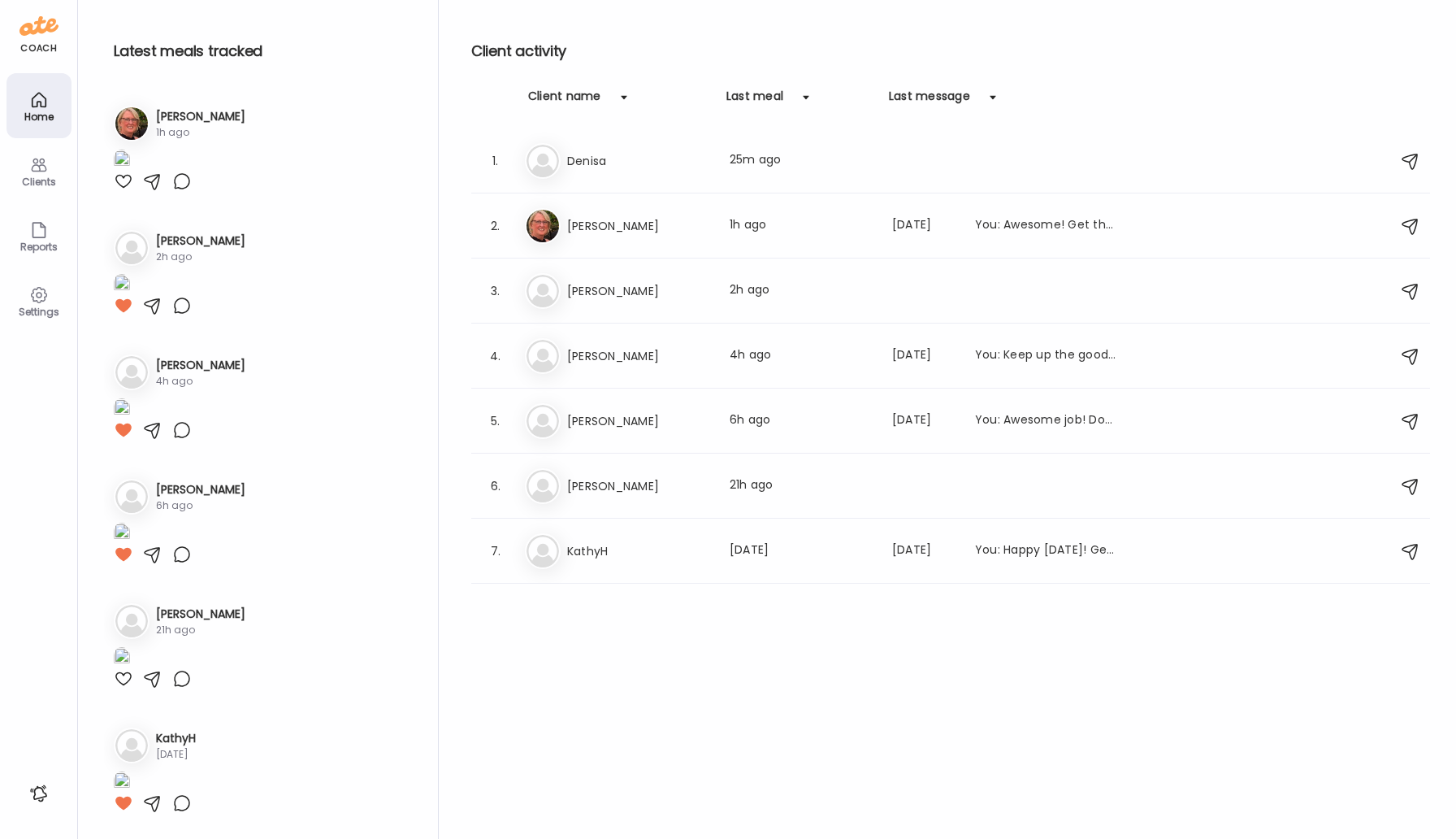
scroll to position [993, 0]
click at [615, 235] on div "Ja Jacqueline Last meal: 1h ago Last message: 39d ago You: Awesome! Get that sl…" at bounding box center [953, 225] width 856 height 36
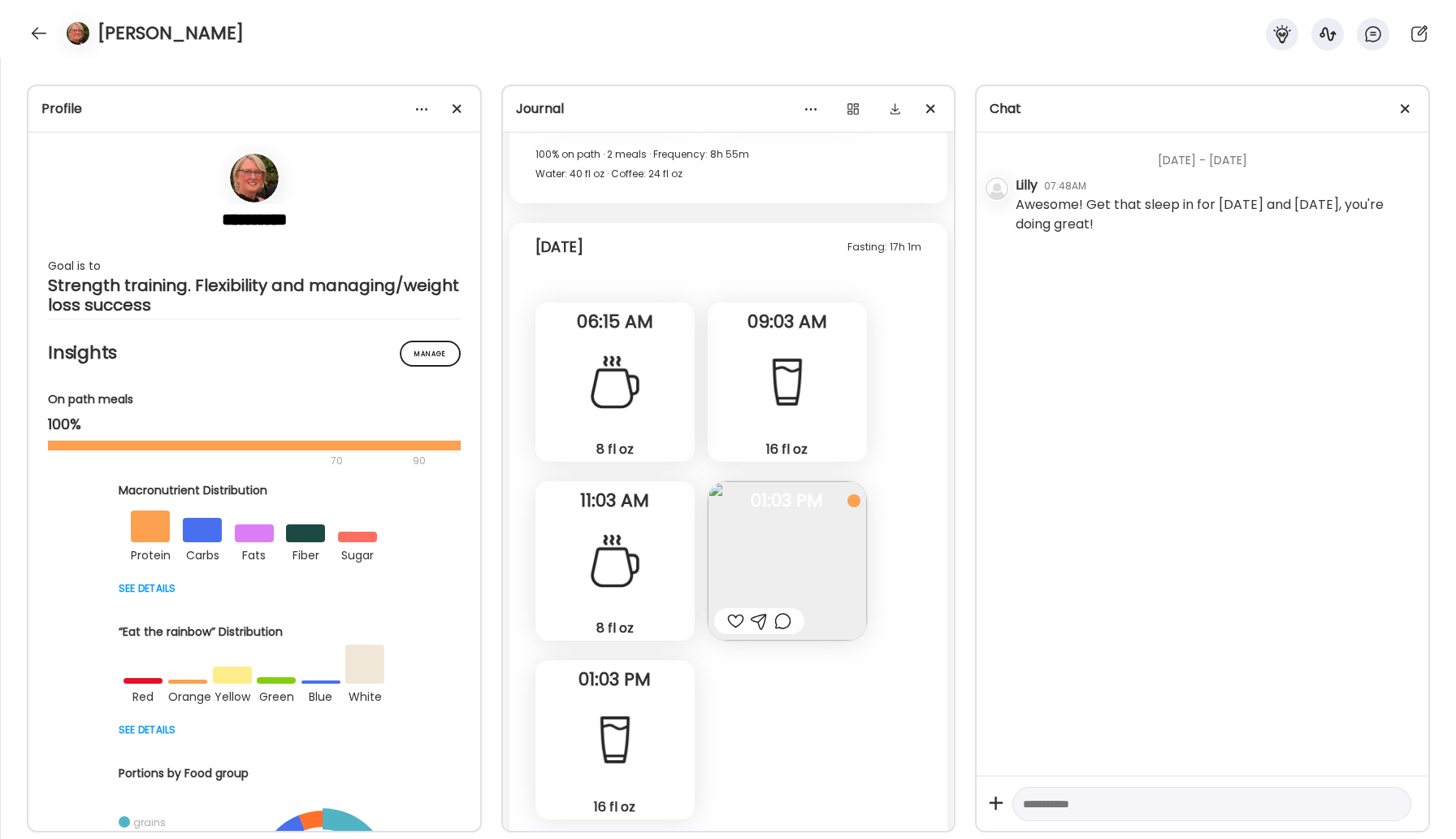
scroll to position [27164, 0]
click at [757, 566] on img at bounding box center [787, 565] width 159 height 159
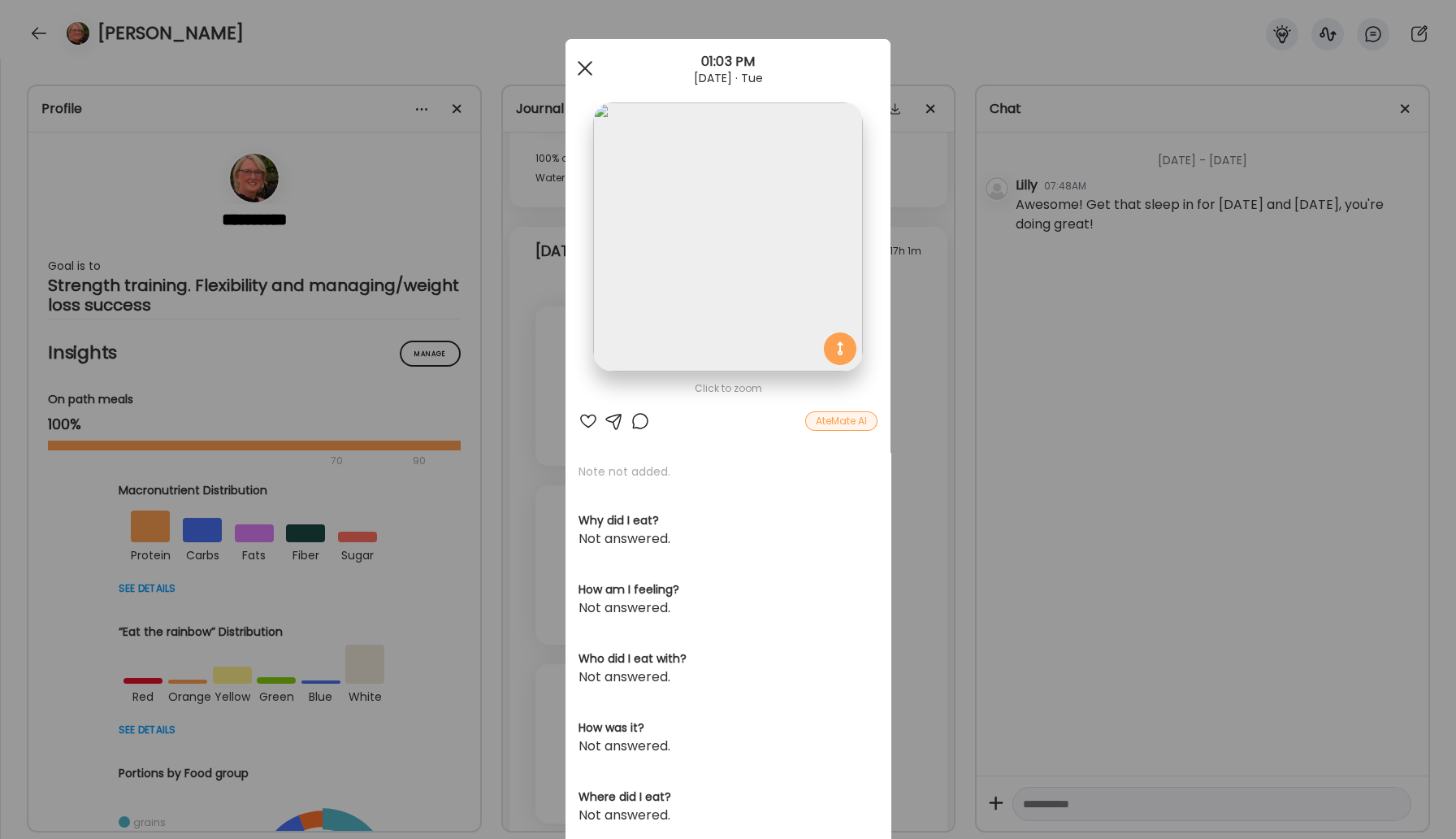
click at [581, 68] on div at bounding box center [584, 68] width 32 height 32
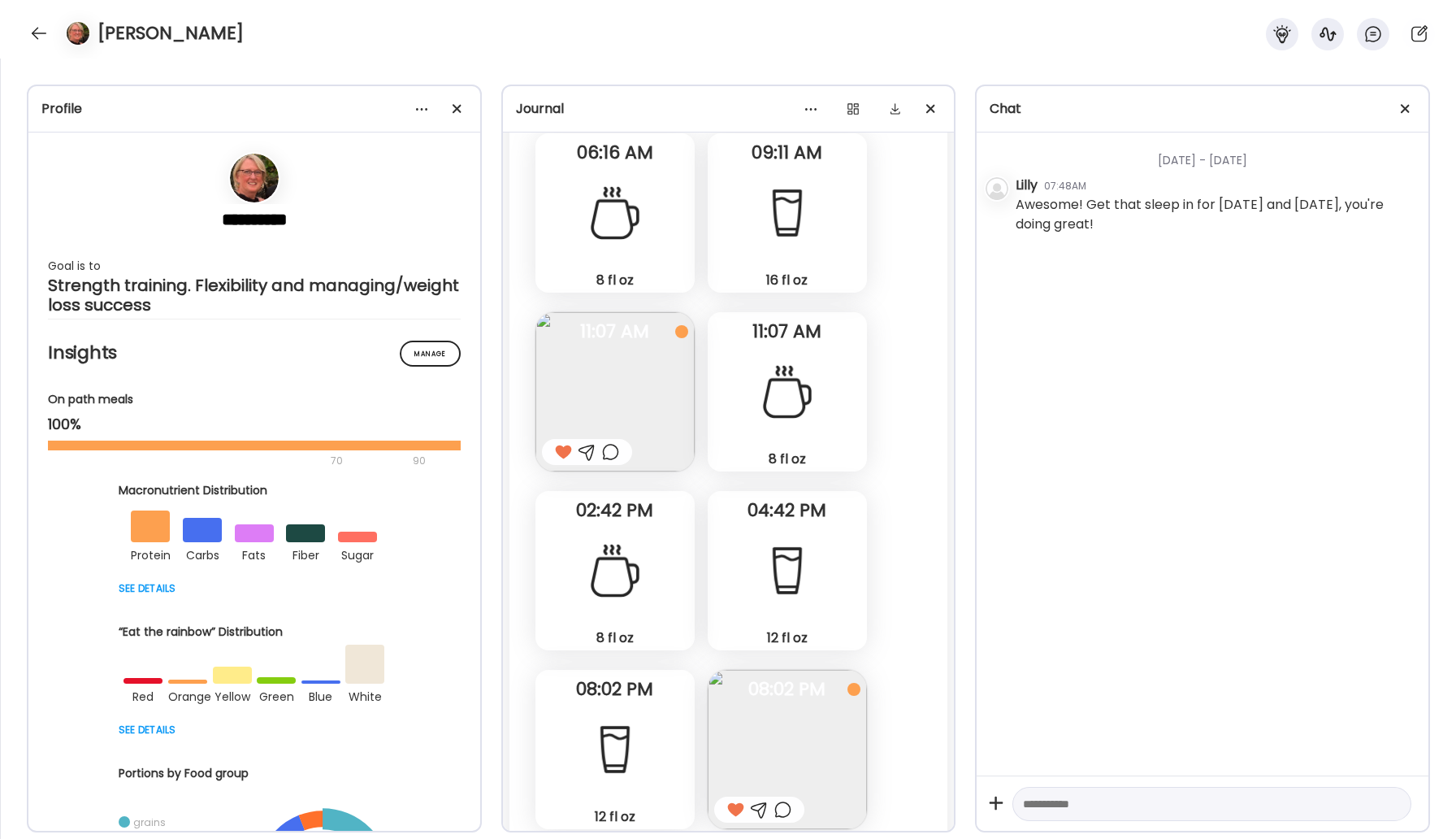
scroll to position [26722, 0]
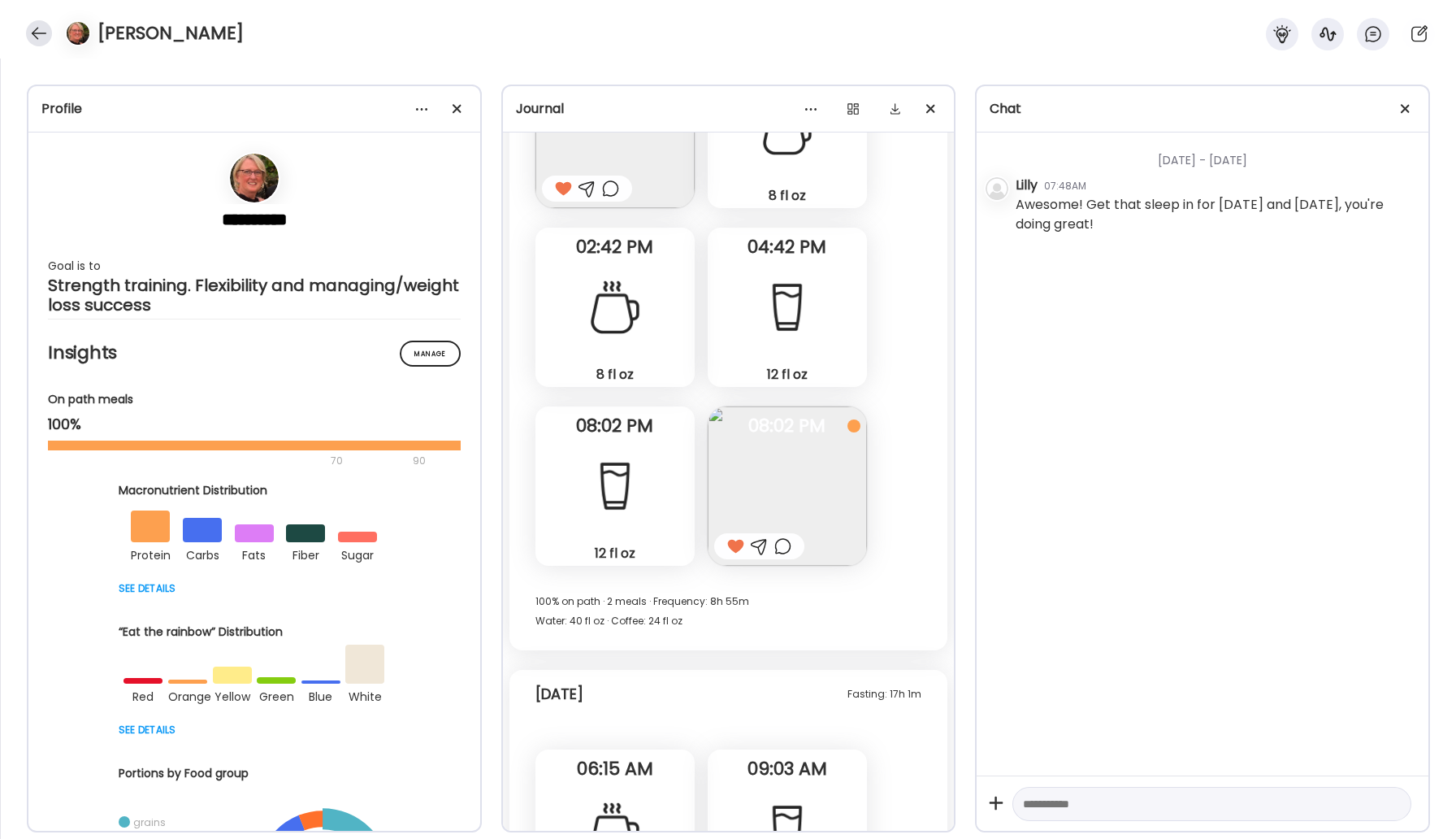
click at [35, 34] on div at bounding box center [38, 33] width 26 height 26
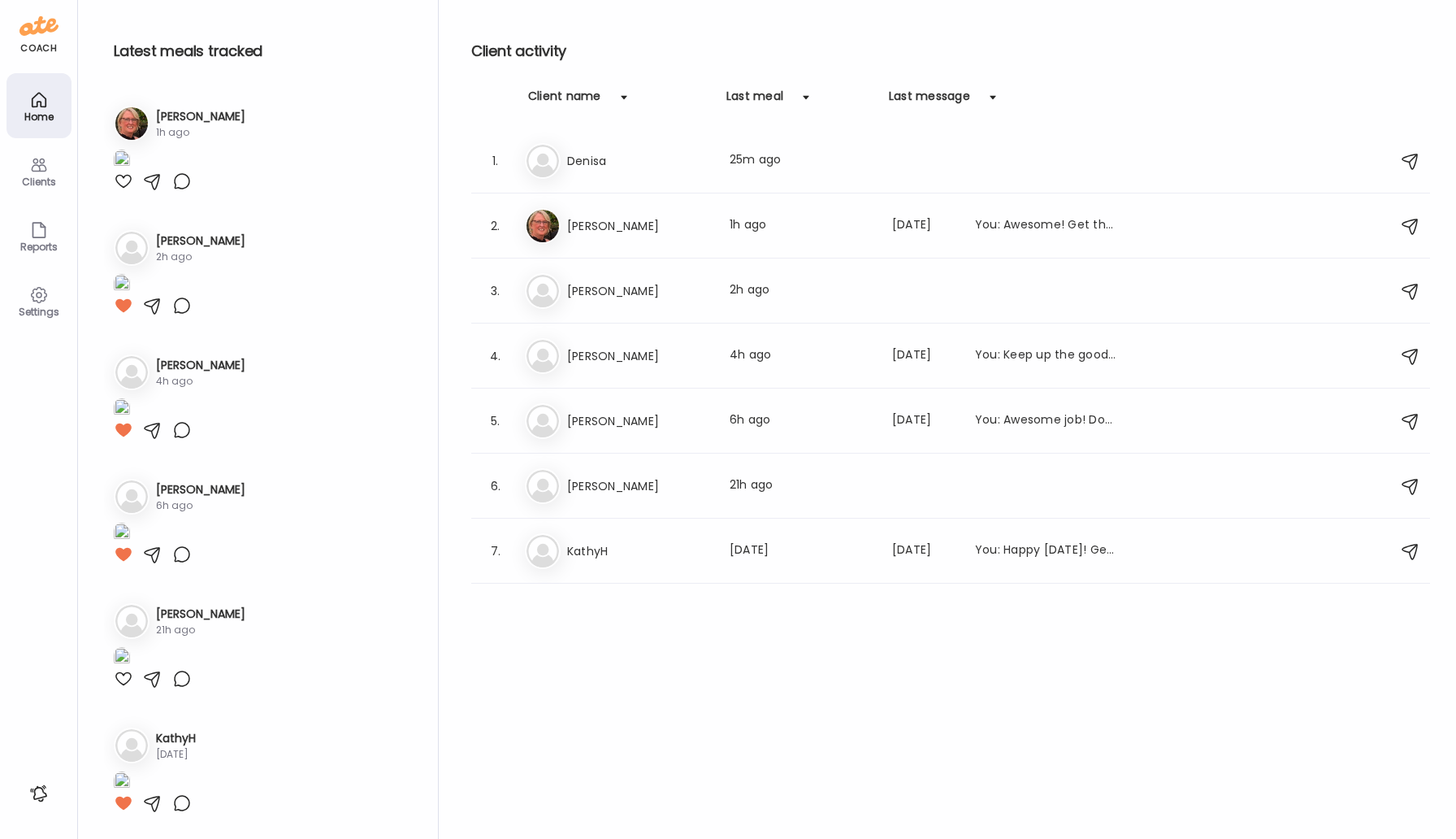
scroll to position [993, 0]
click at [590, 361] on h3 "[PERSON_NAME]" at bounding box center [638, 356] width 143 height 20
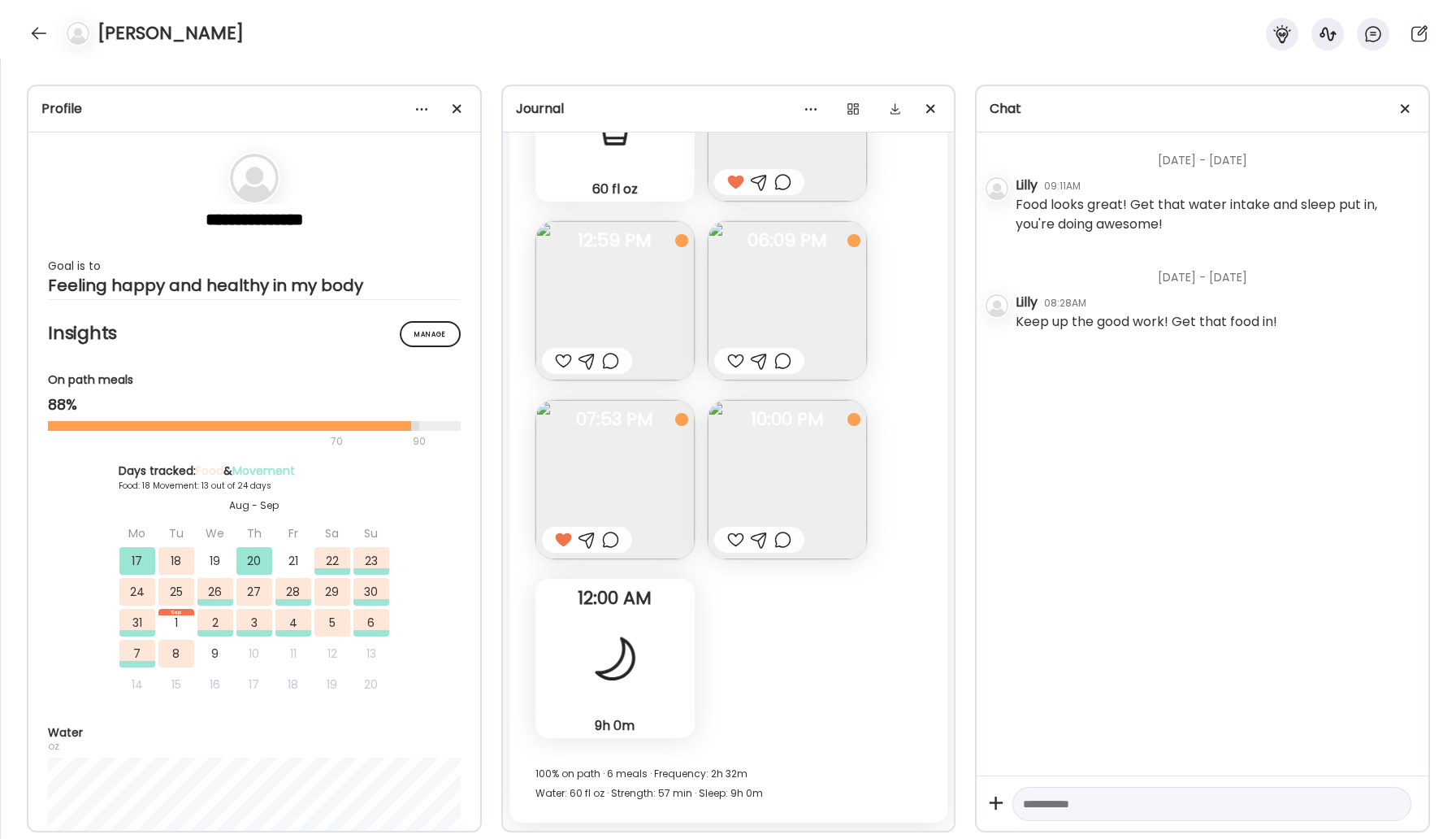
scroll to position [14920, 0]
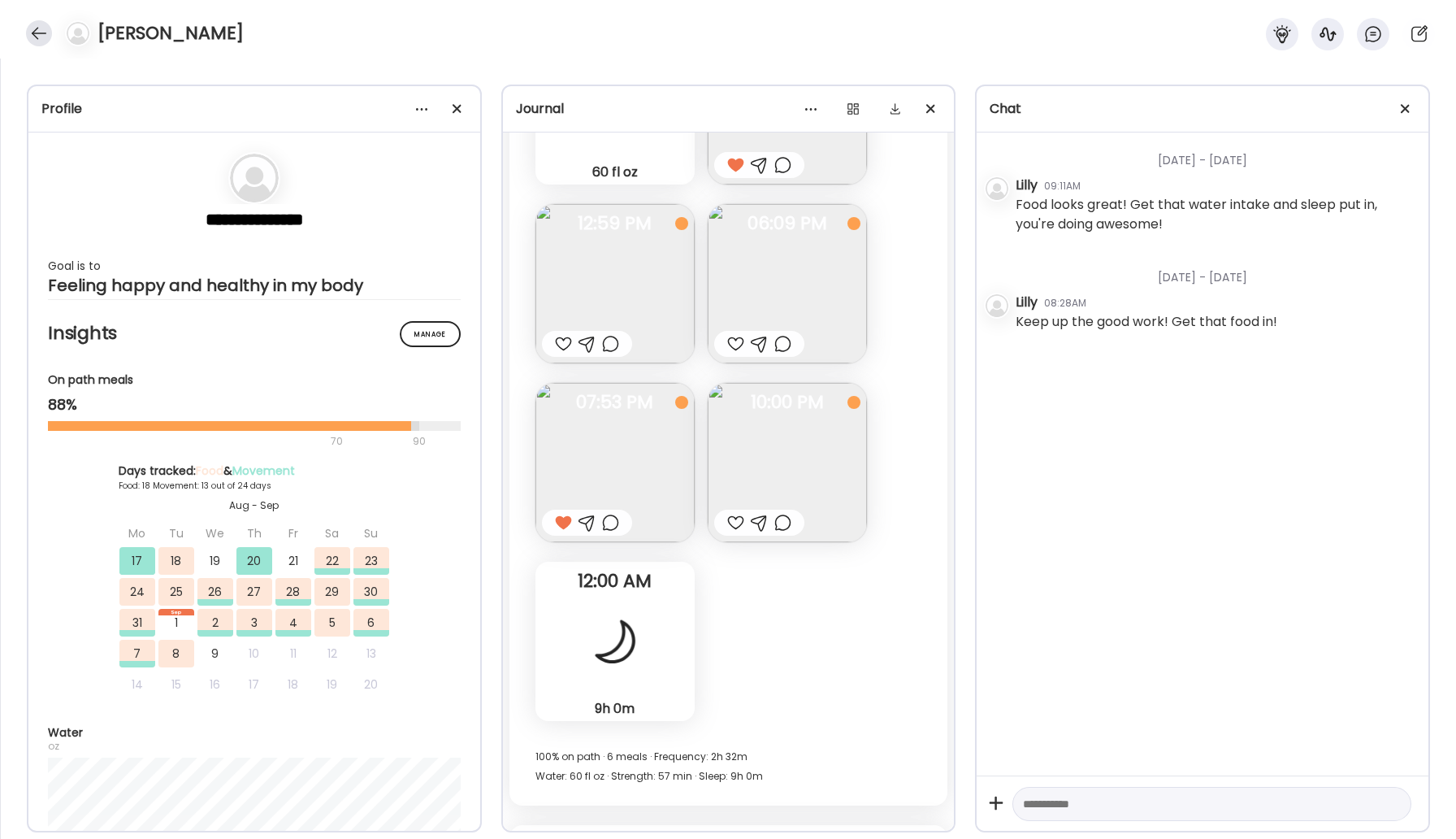
click at [38, 32] on div at bounding box center [38, 33] width 26 height 26
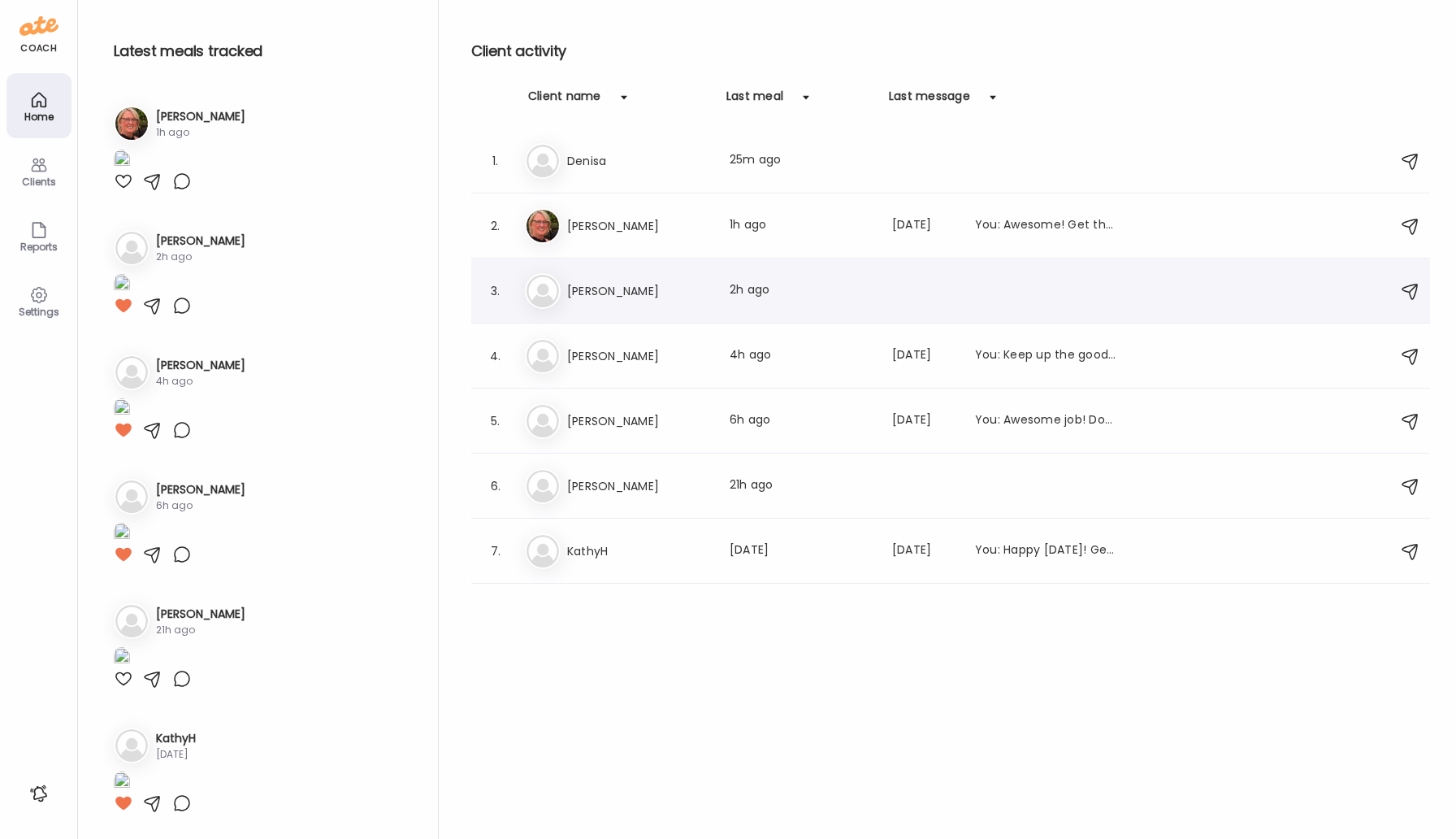
scroll to position [993, 0]
click at [602, 502] on div "Ti Tim Last meal: 21h ago" at bounding box center [953, 486] width 856 height 36
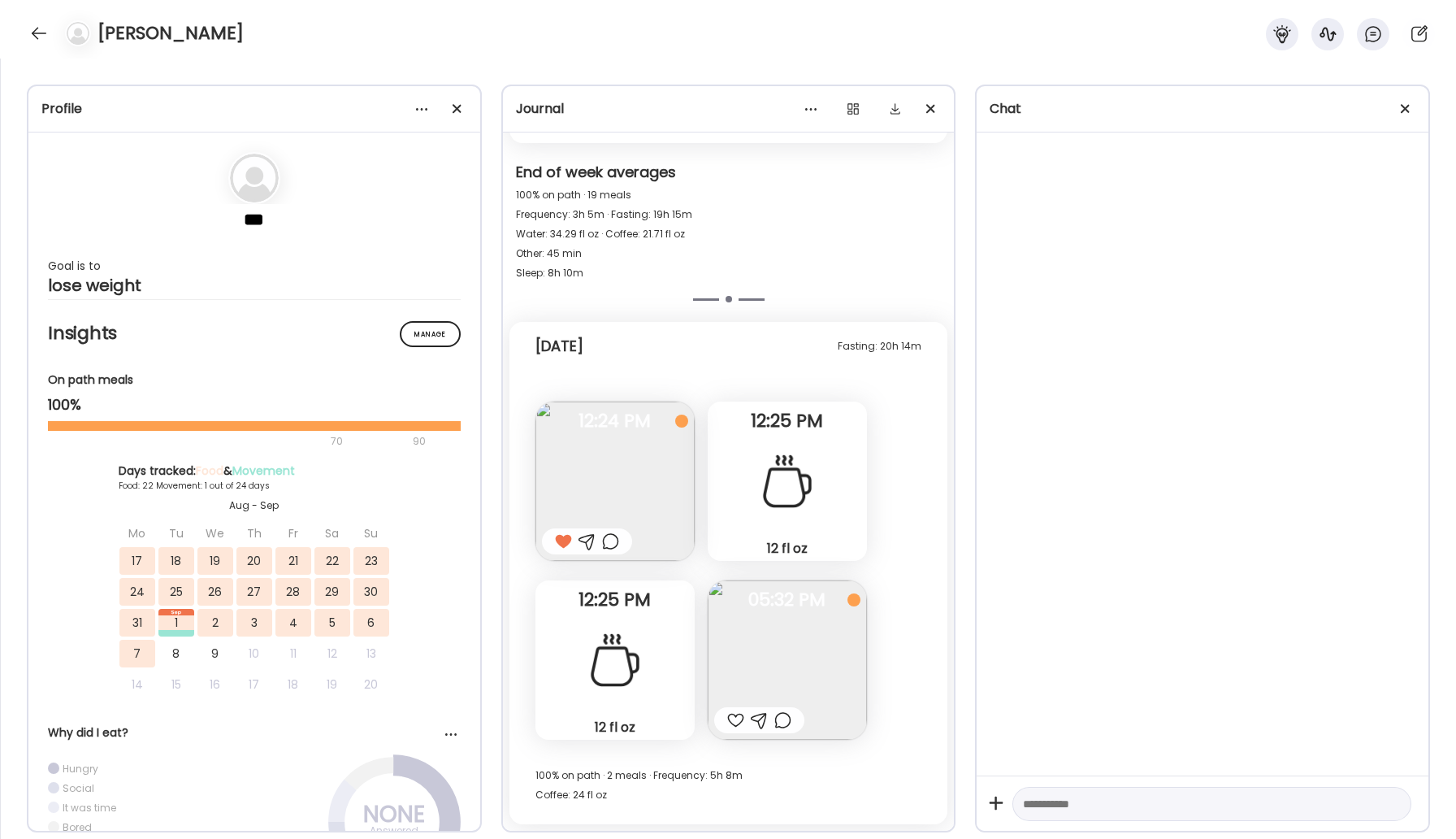
scroll to position [19422, 0]
click at [43, 35] on div at bounding box center [38, 33] width 26 height 26
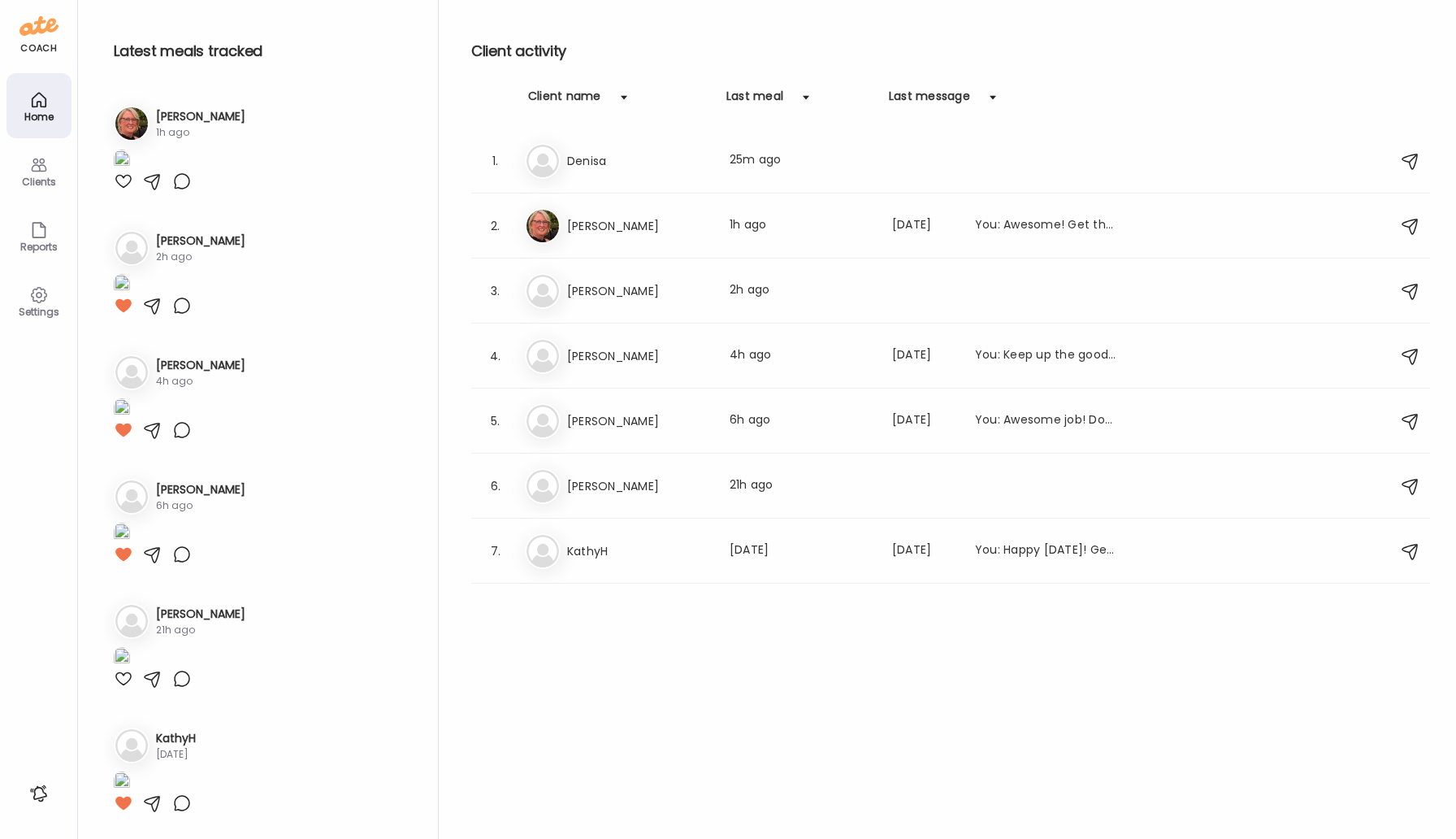
scroll to position [993, 0]
